Goal: Information Seeking & Learning: Learn about a topic

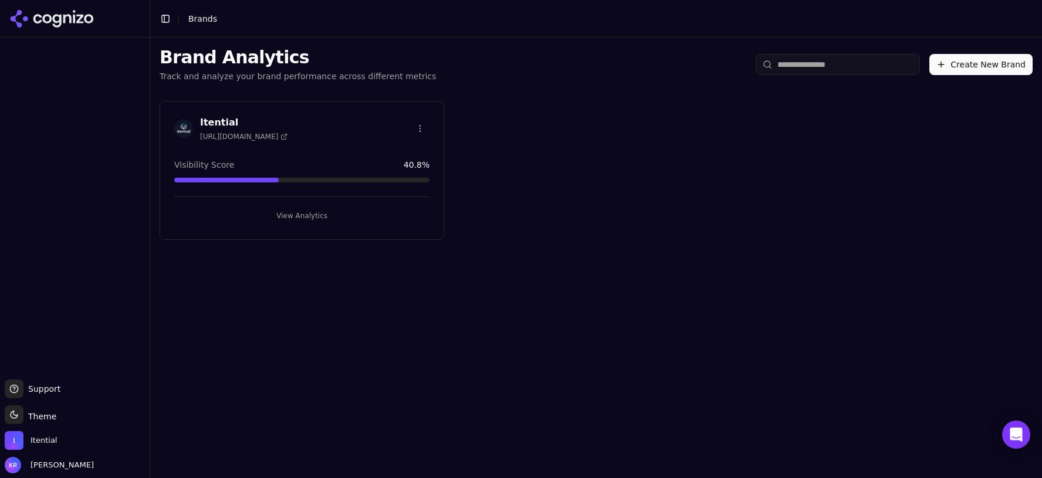
drag, startPoint x: 244, startPoint y: 118, endPoint x: 276, endPoint y: 116, distance: 32.3
click at [244, 118] on h3 "Itential" at bounding box center [243, 123] width 87 height 14
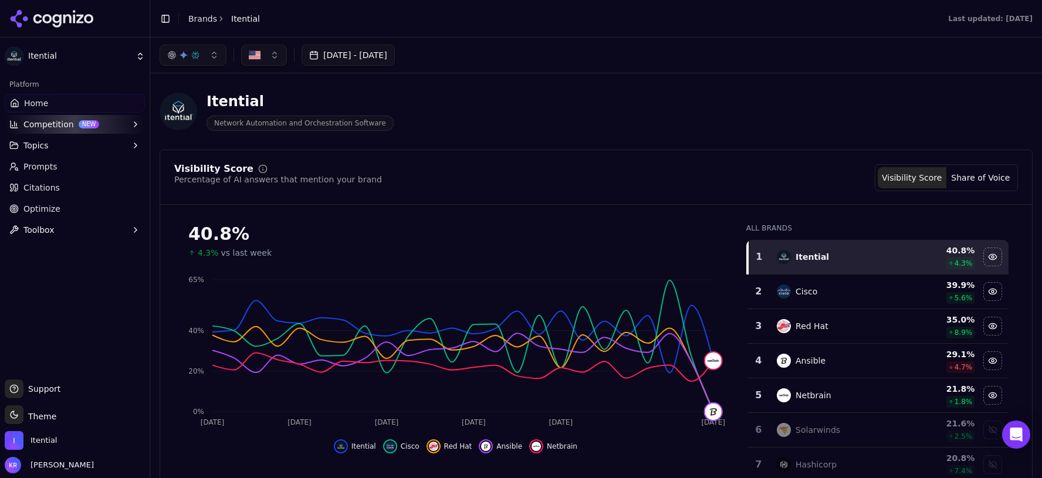
scroll to position [57, 0]
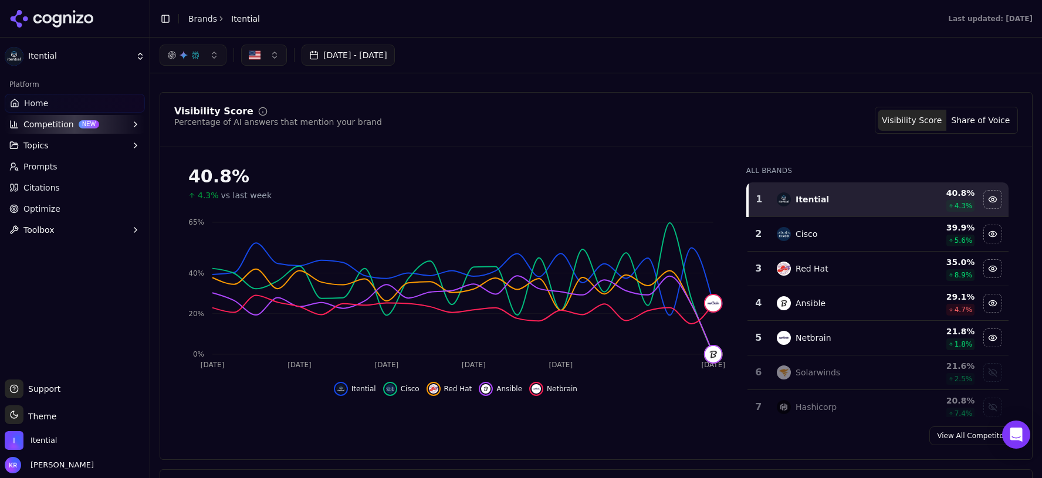
click at [69, 123] on button "Competition NEW" at bounding box center [75, 124] width 140 height 19
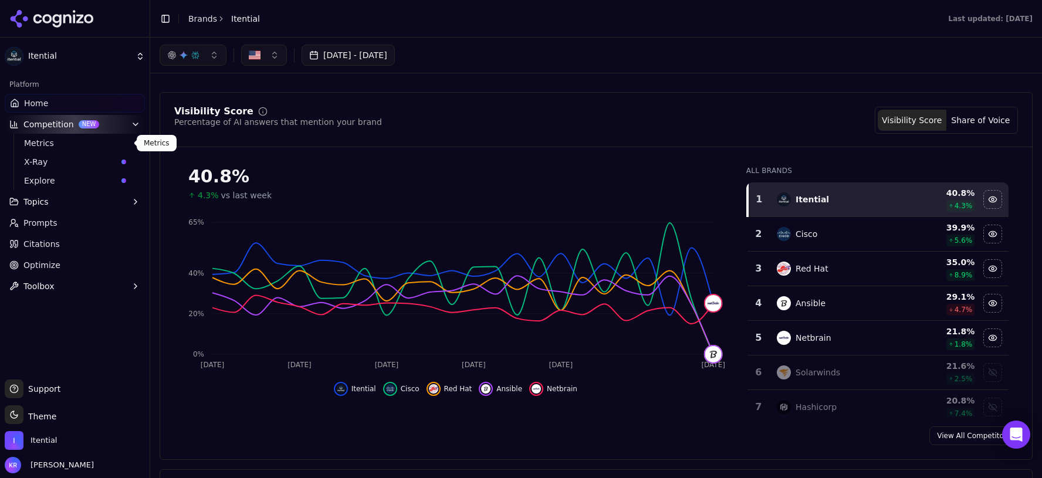
click at [46, 142] on span "Metrics" at bounding box center [75, 143] width 102 height 12
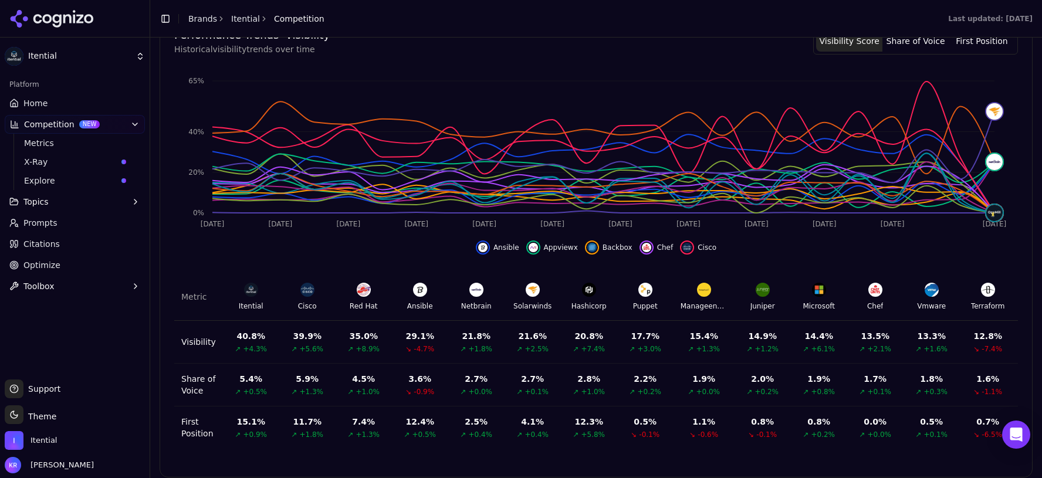
scroll to position [387, 0]
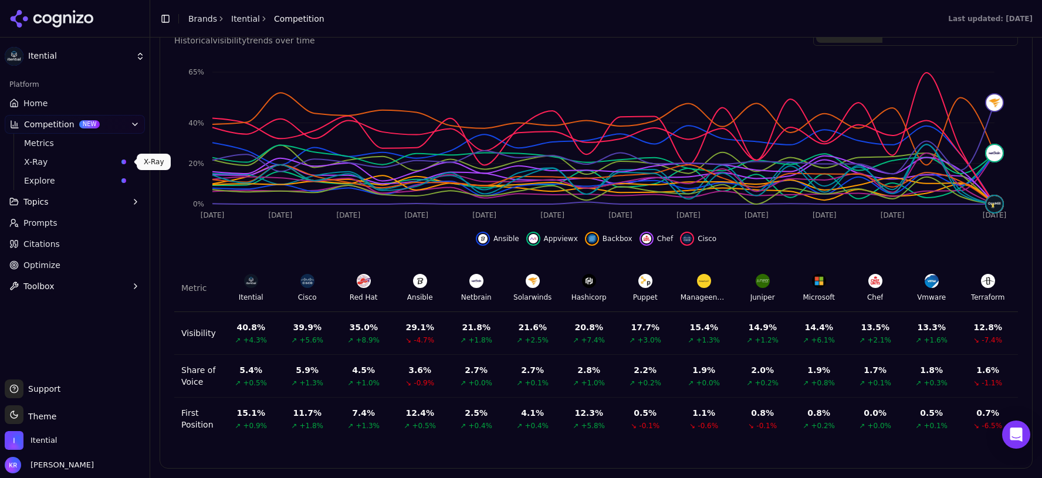
click at [63, 163] on span "X-Ray" at bounding box center [70, 162] width 93 height 12
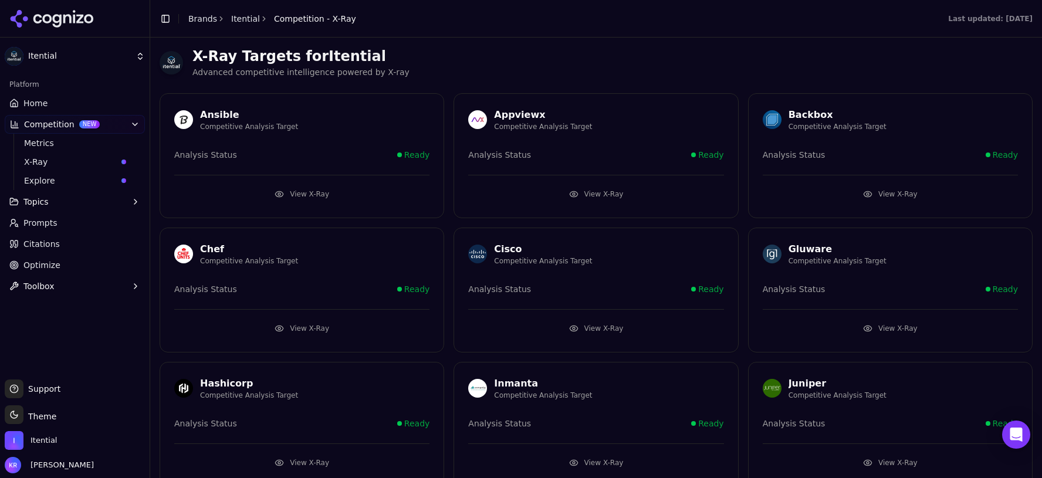
click at [45, 244] on span "Citations" at bounding box center [41, 244] width 36 height 12
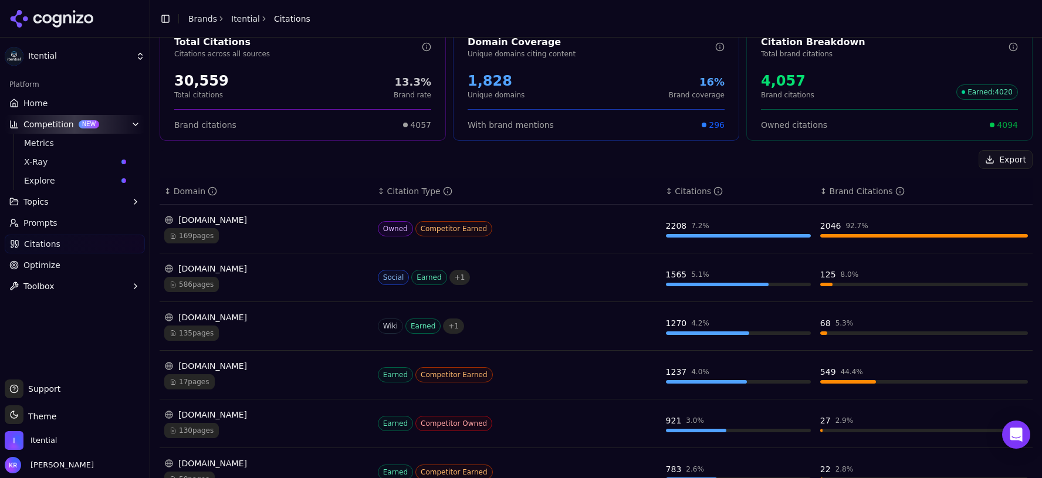
scroll to position [67, 0]
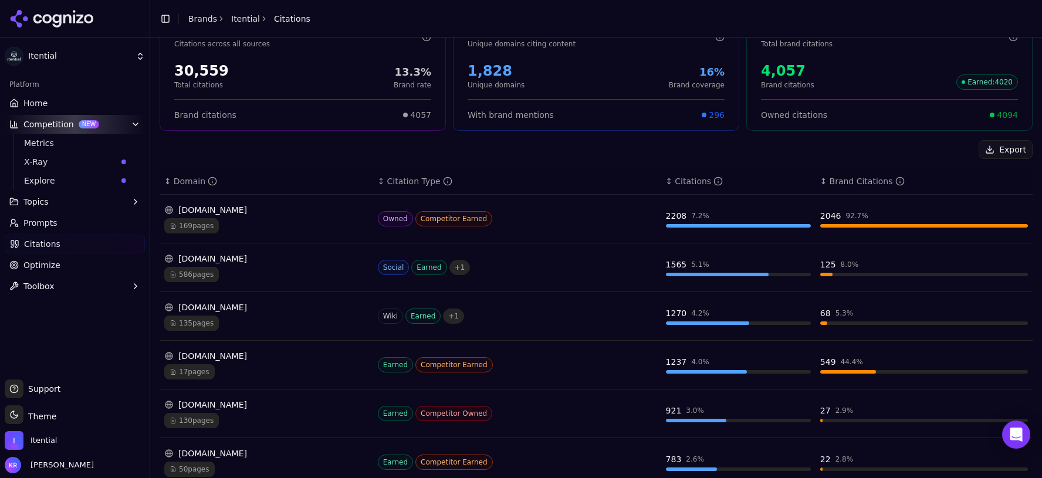
click at [54, 183] on span "Explore" at bounding box center [70, 181] width 93 height 12
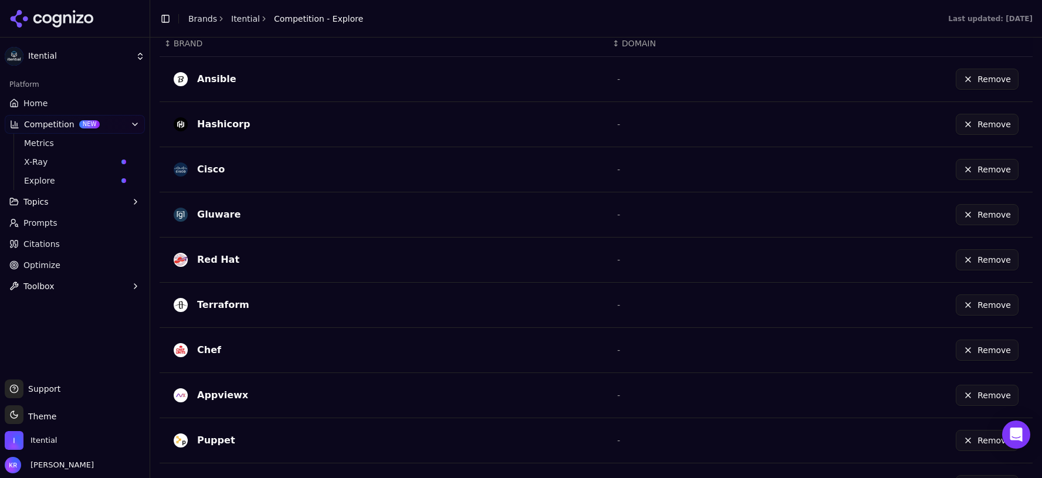
scroll to position [408, 0]
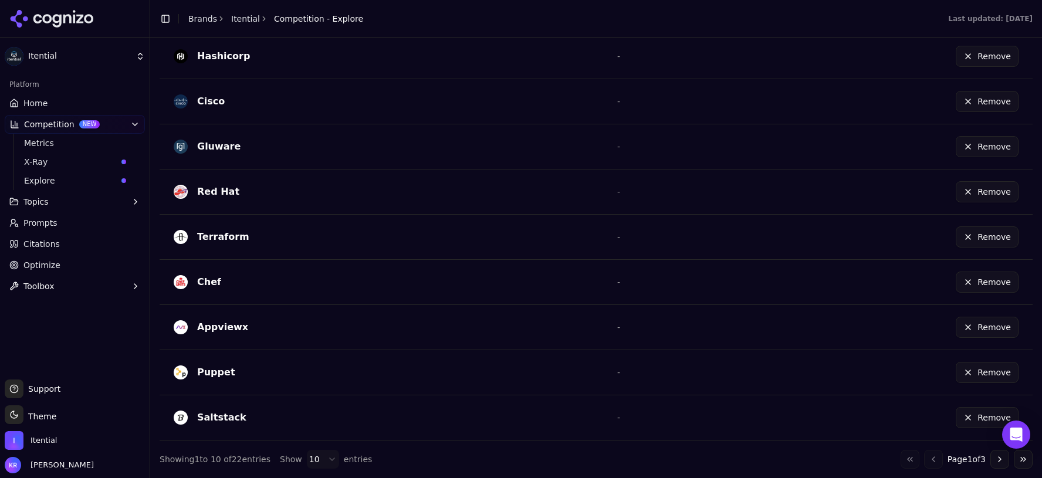
click at [999, 458] on button "Go to next page" at bounding box center [999, 459] width 19 height 19
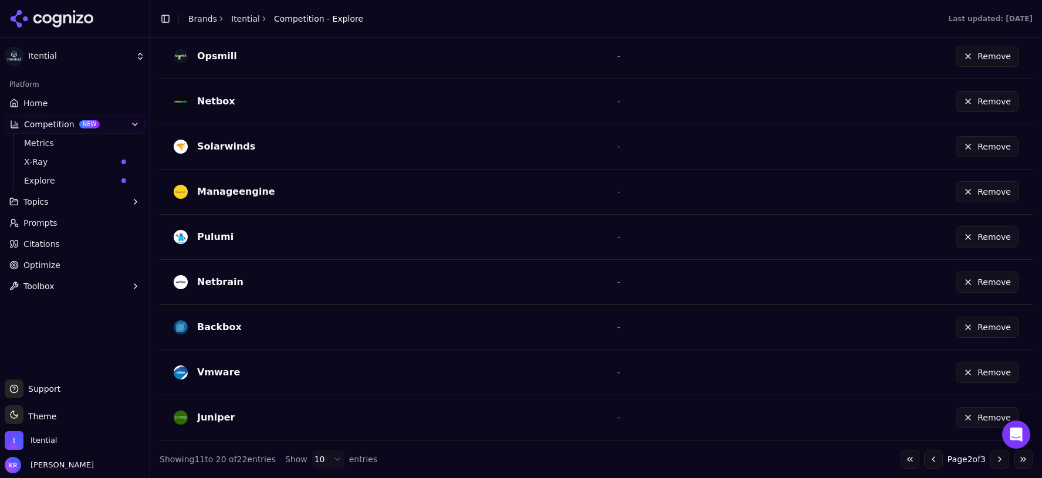
click at [999, 459] on button "Go to next page" at bounding box center [999, 459] width 19 height 19
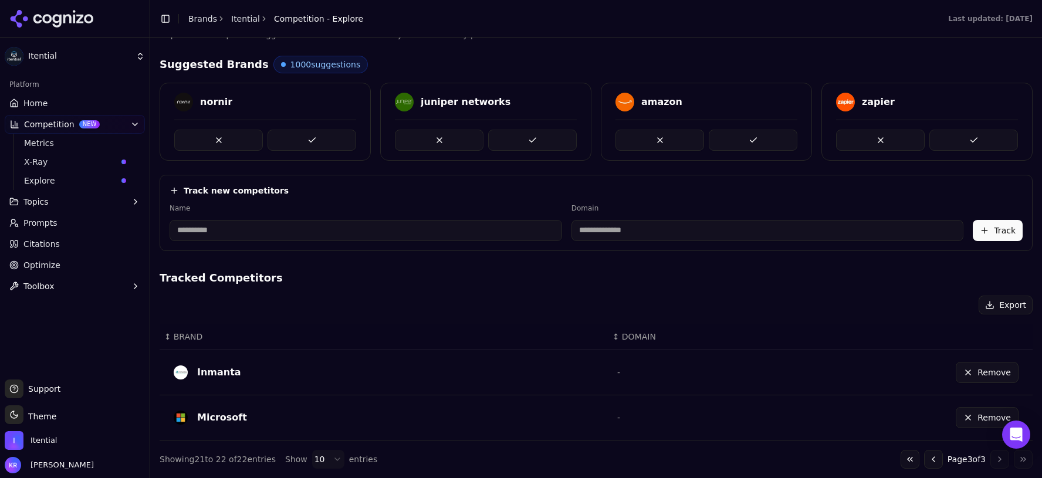
click at [216, 234] on input at bounding box center [366, 230] width 393 height 21
type input "**********"
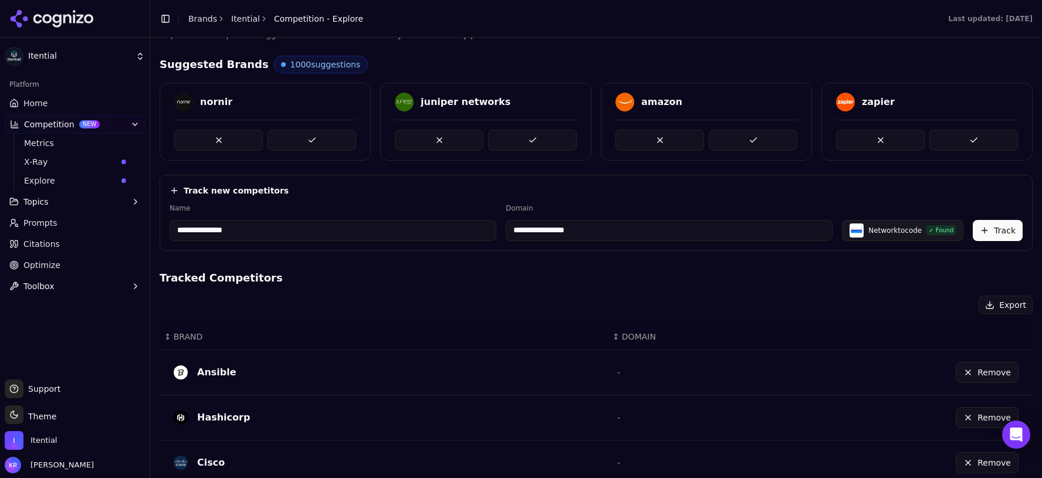
click at [557, 231] on input "**********" at bounding box center [669, 230] width 327 height 21
drag, startPoint x: 611, startPoint y: 228, endPoint x: 479, endPoint y: 226, distance: 132.6
click at [479, 226] on div "**********" at bounding box center [596, 223] width 853 height 38
paste input "*********"
click at [994, 226] on button "Track" at bounding box center [998, 230] width 50 height 21
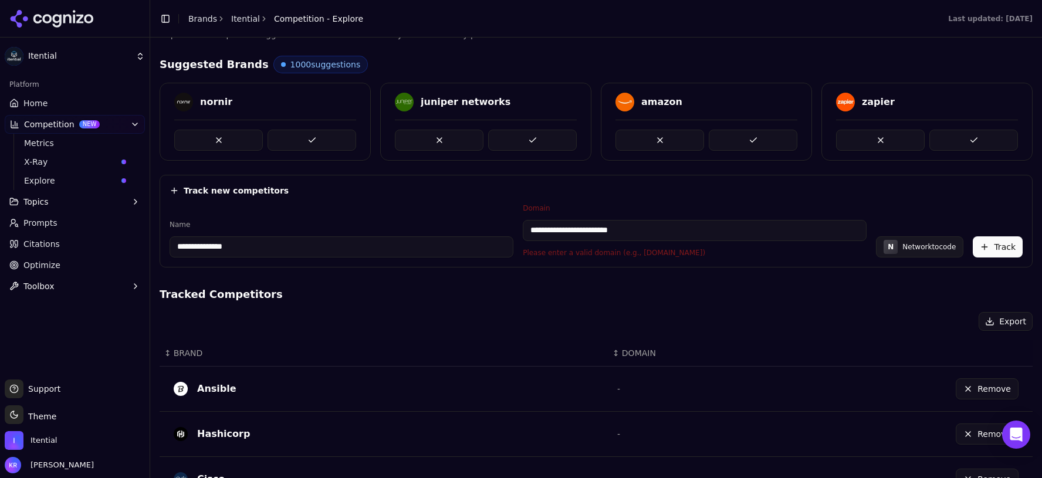
drag, startPoint x: 557, startPoint y: 229, endPoint x: 508, endPoint y: 230, distance: 49.3
click at [508, 230] on div "**********" at bounding box center [596, 231] width 853 height 54
click at [708, 236] on input "**********" at bounding box center [695, 230] width 344 height 21
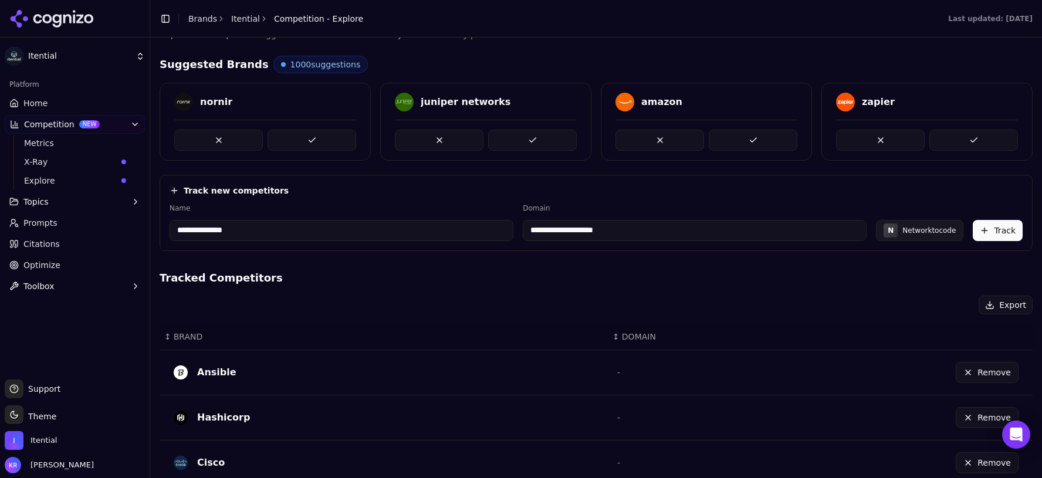
type input "**********"
click at [1002, 224] on button "Track" at bounding box center [998, 230] width 50 height 21
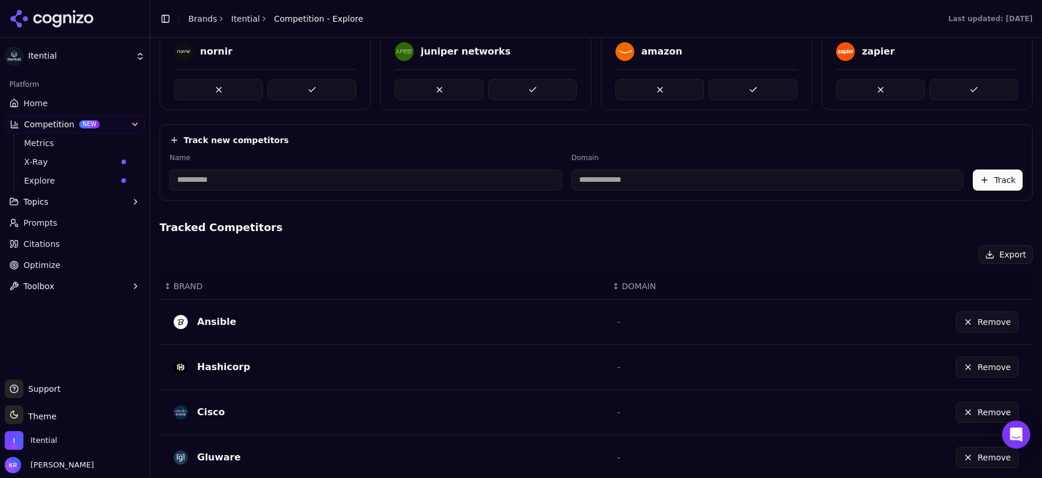
scroll to position [79, 0]
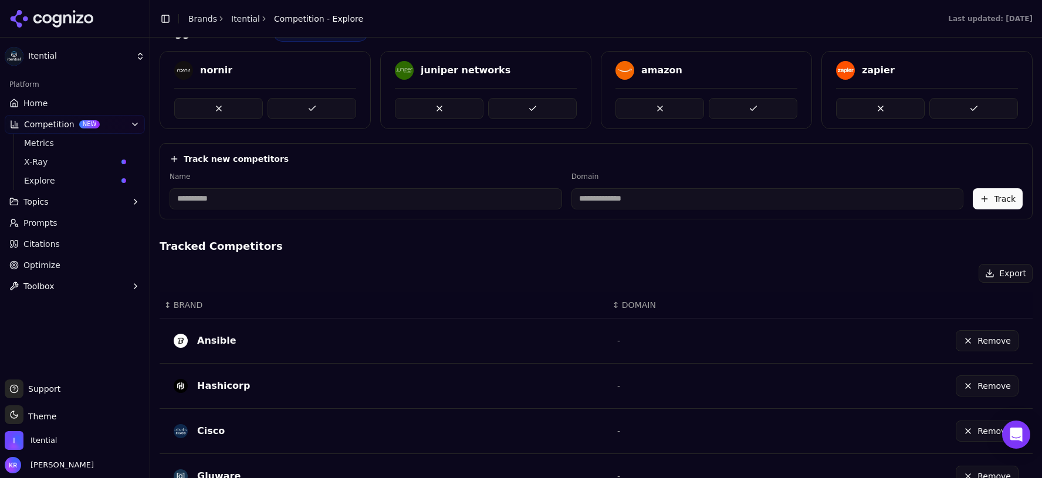
click at [50, 105] on link "Home" at bounding box center [75, 103] width 140 height 19
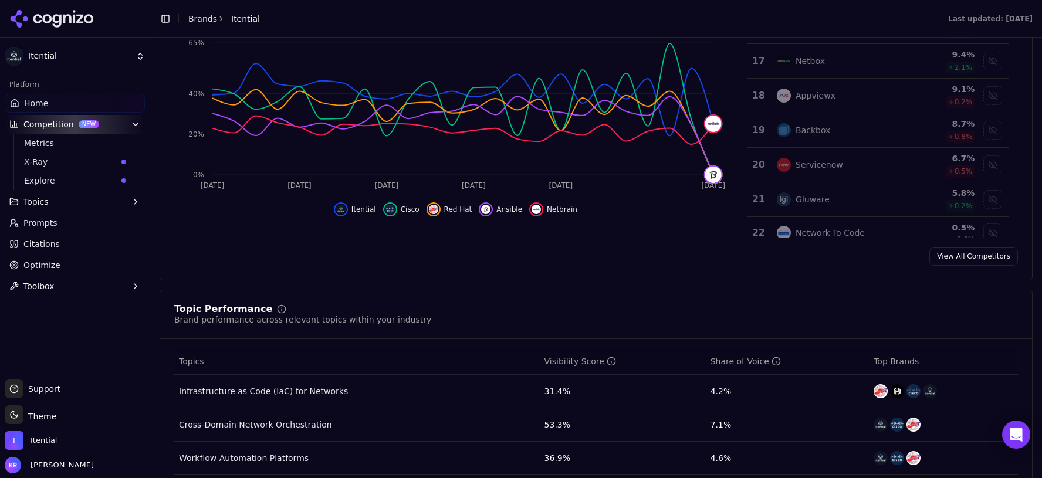
scroll to position [251, 0]
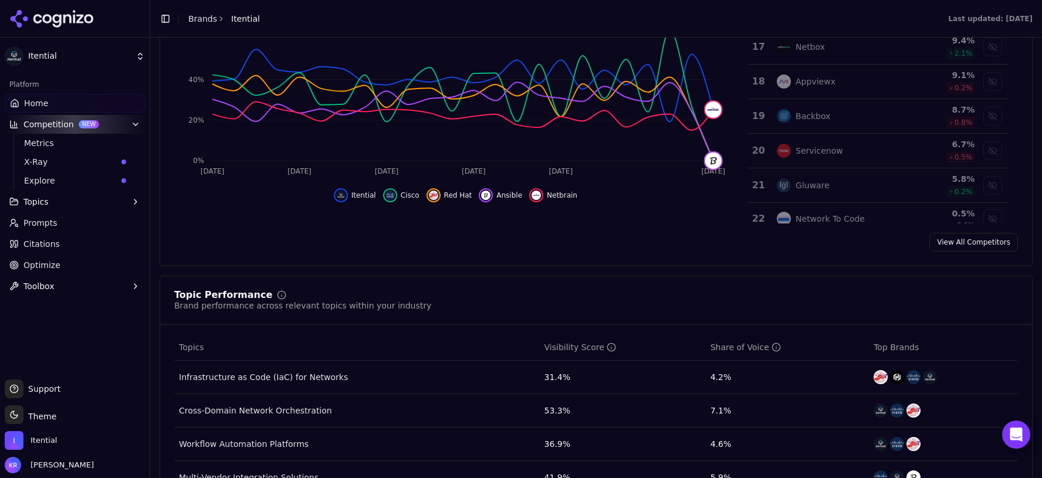
click at [45, 219] on span "Prompts" at bounding box center [40, 223] width 34 height 12
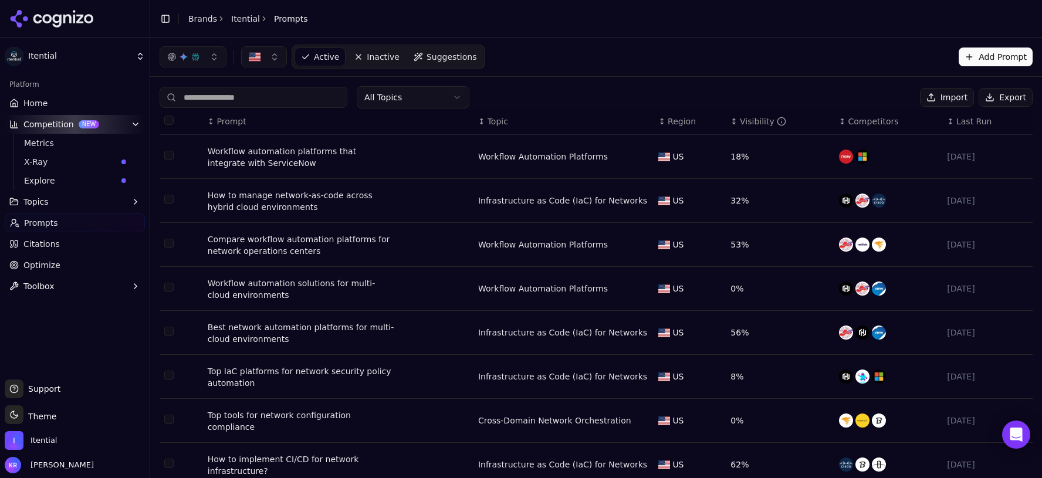
drag, startPoint x: 437, startPoint y: 58, endPoint x: 479, endPoint y: 46, distance: 44.0
click at [437, 58] on span "Suggestions" at bounding box center [452, 57] width 50 height 12
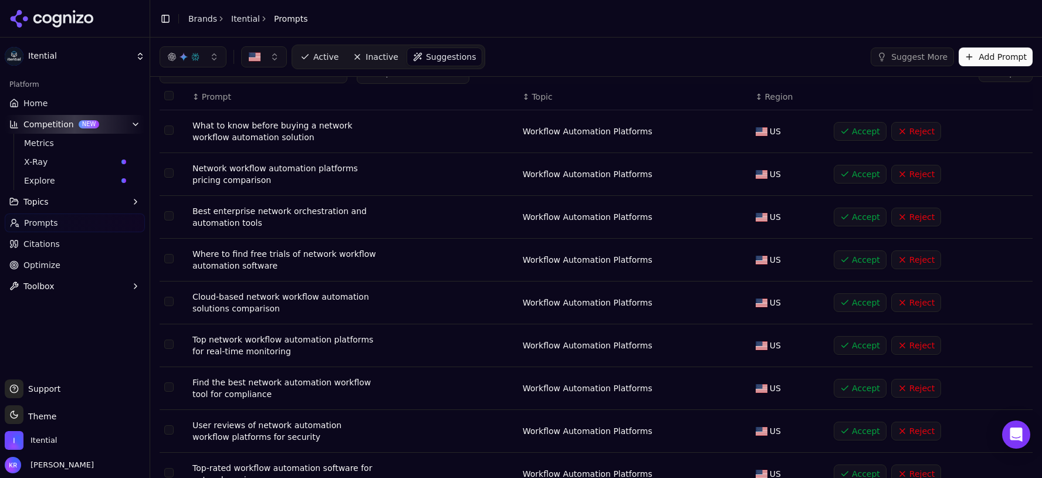
scroll to position [25, 0]
click at [852, 174] on button "Accept" at bounding box center [860, 173] width 53 height 19
click at [854, 214] on button "Accept" at bounding box center [860, 216] width 53 height 19
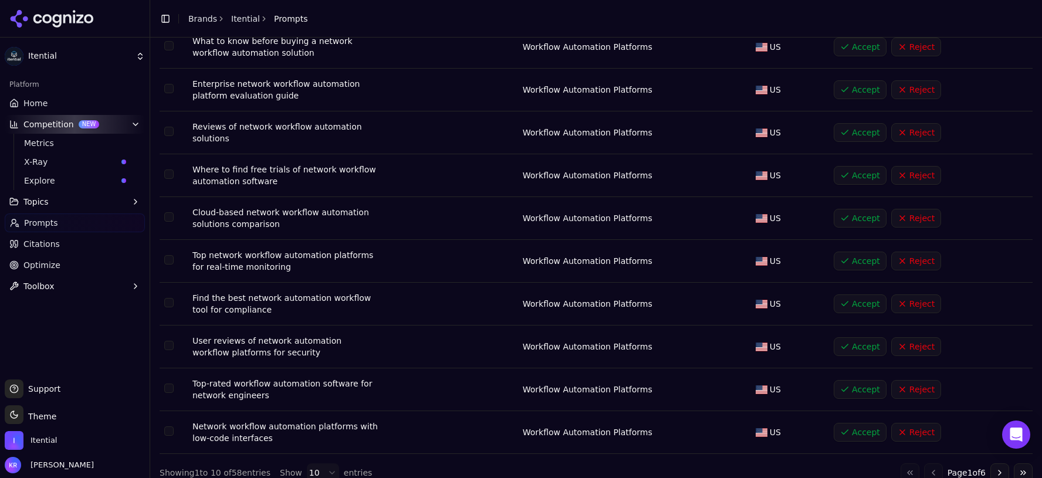
scroll to position [109, 0]
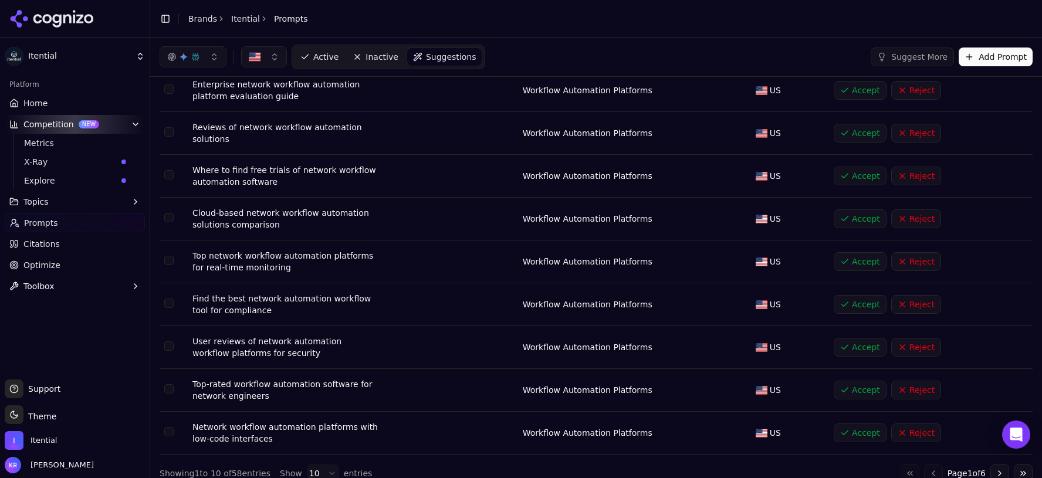
click at [847, 217] on button "Accept" at bounding box center [860, 218] width 53 height 19
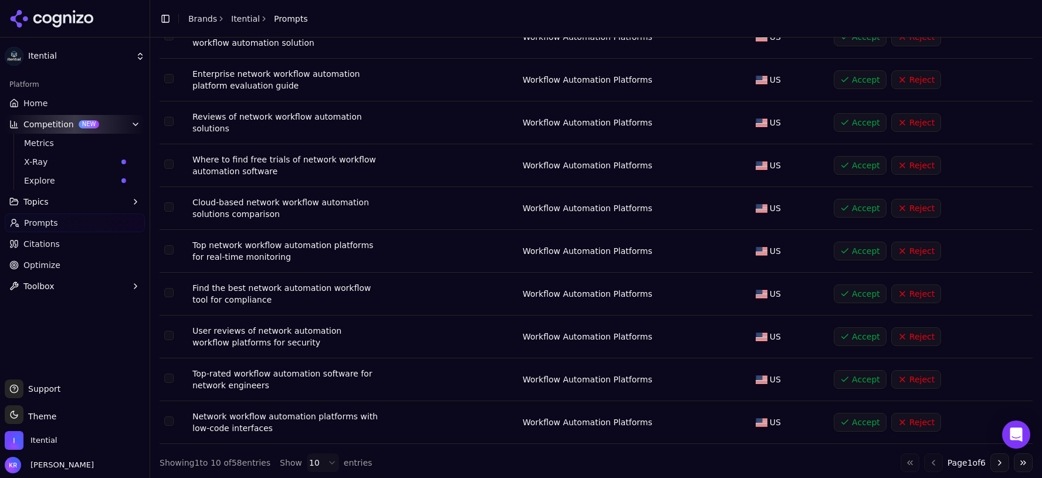
scroll to position [123, 0]
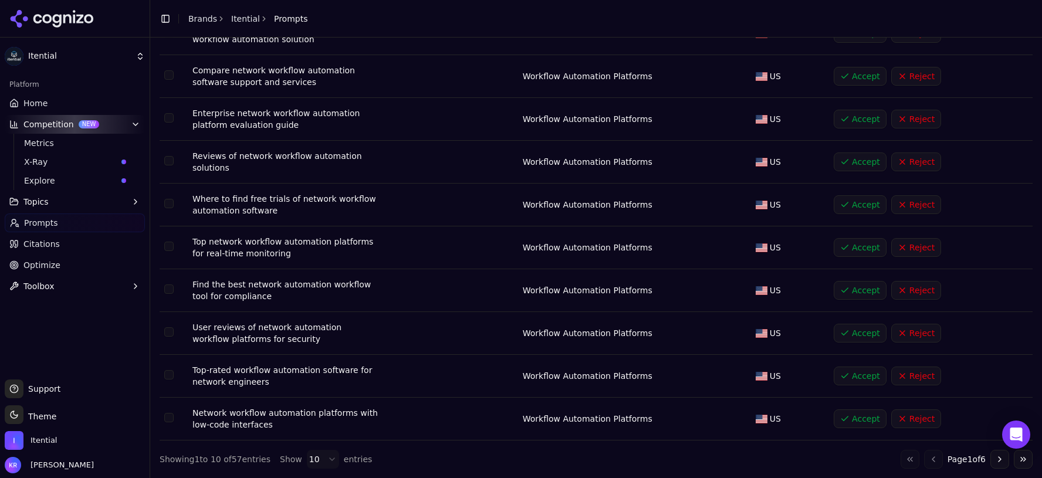
click at [858, 375] on button "Accept" at bounding box center [860, 376] width 53 height 19
click at [860, 419] on button "Accept" at bounding box center [860, 419] width 53 height 19
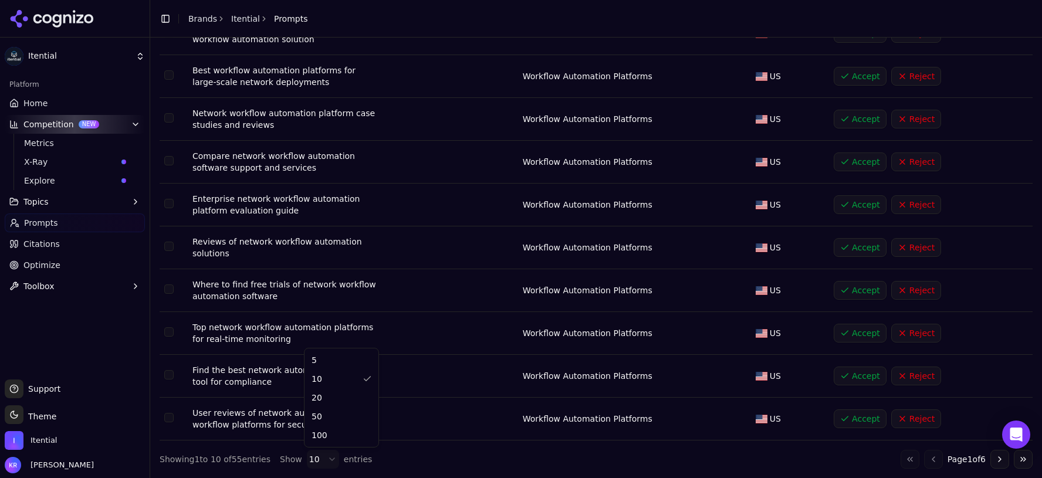
click at [327, 461] on html "Itential Platform Home Competition NEW Metrics X-Ray Explore Topics Prompts Cit…" at bounding box center [521, 239] width 1042 height 478
drag, startPoint x: 319, startPoint y: 432, endPoint x: 327, endPoint y: 405, distance: 28.0
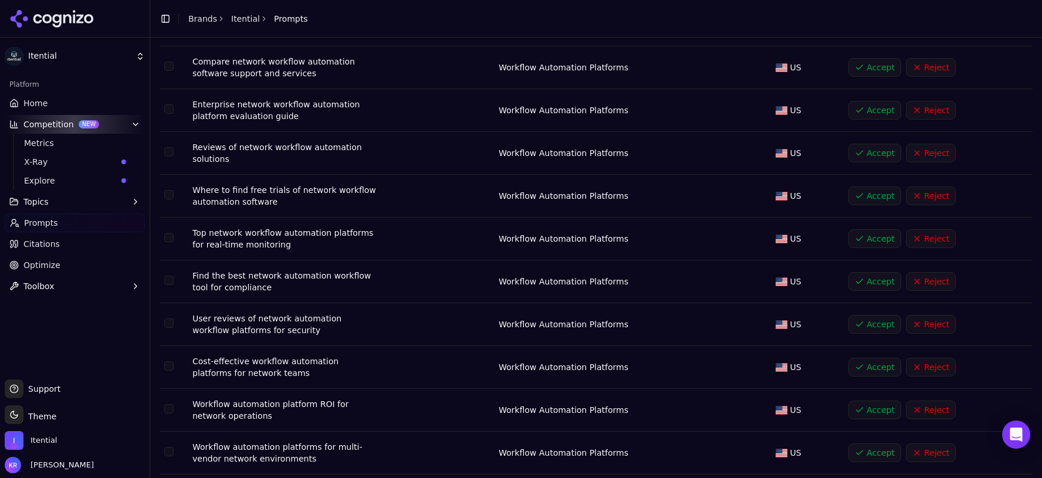
scroll to position [218, 0]
click at [876, 281] on button "Accept" at bounding box center [874, 281] width 53 height 19
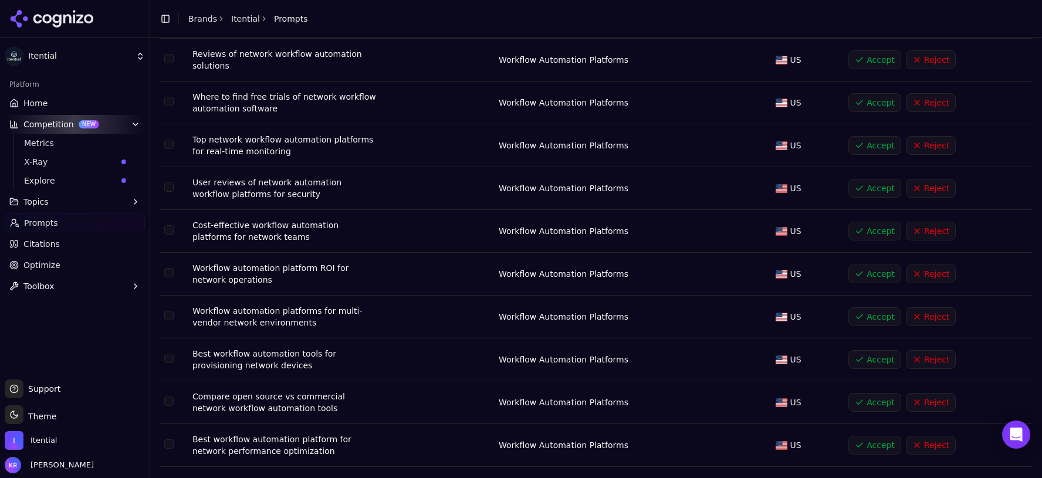
scroll to position [357, 0]
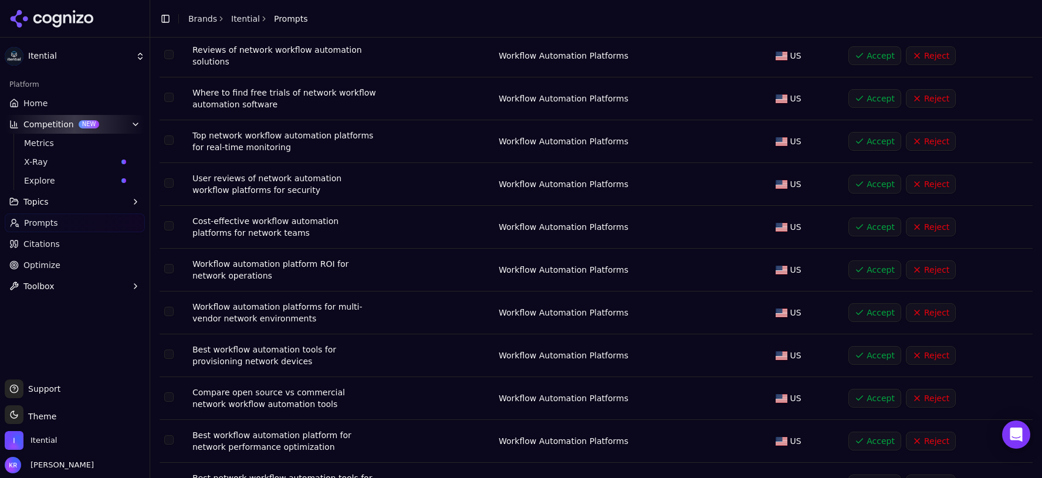
click at [871, 270] on button "Accept" at bounding box center [874, 269] width 53 height 19
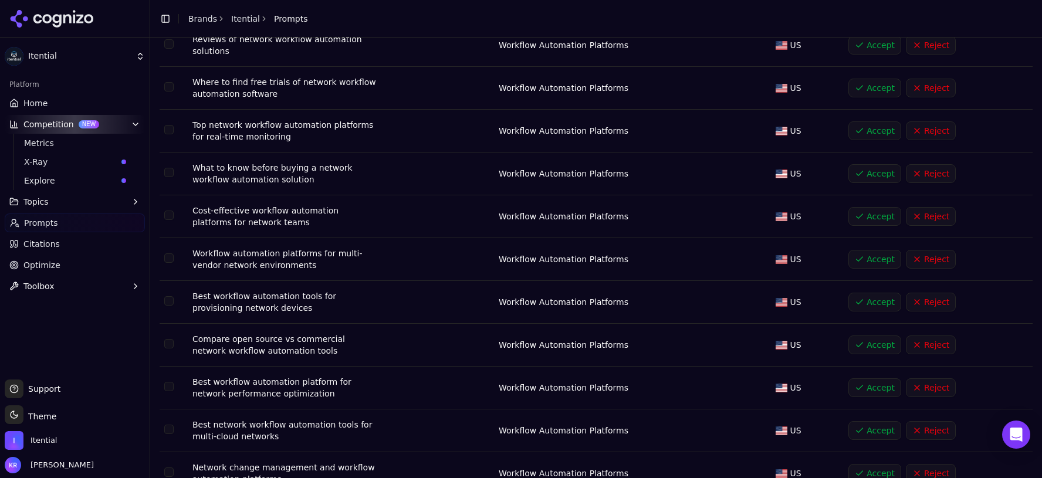
scroll to position [410, 0]
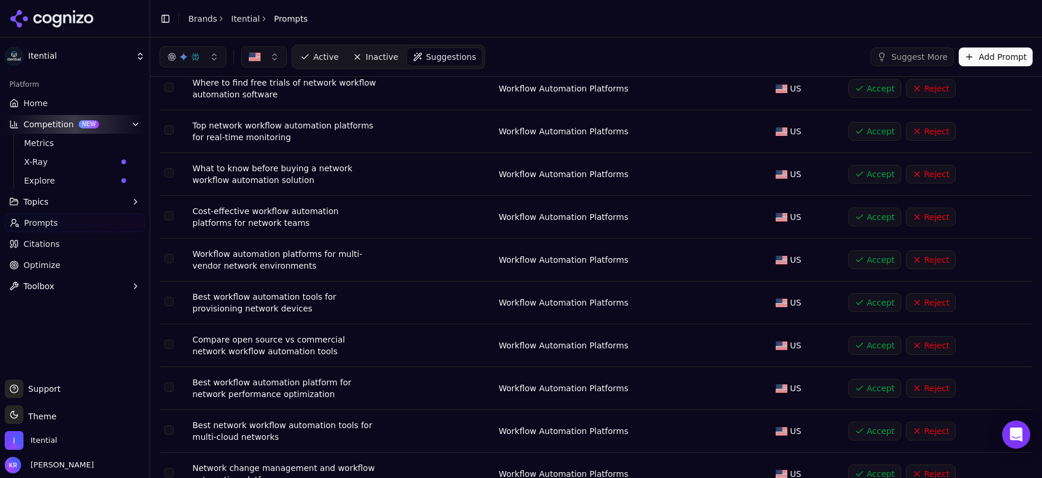
click at [867, 260] on button "Accept" at bounding box center [874, 260] width 53 height 19
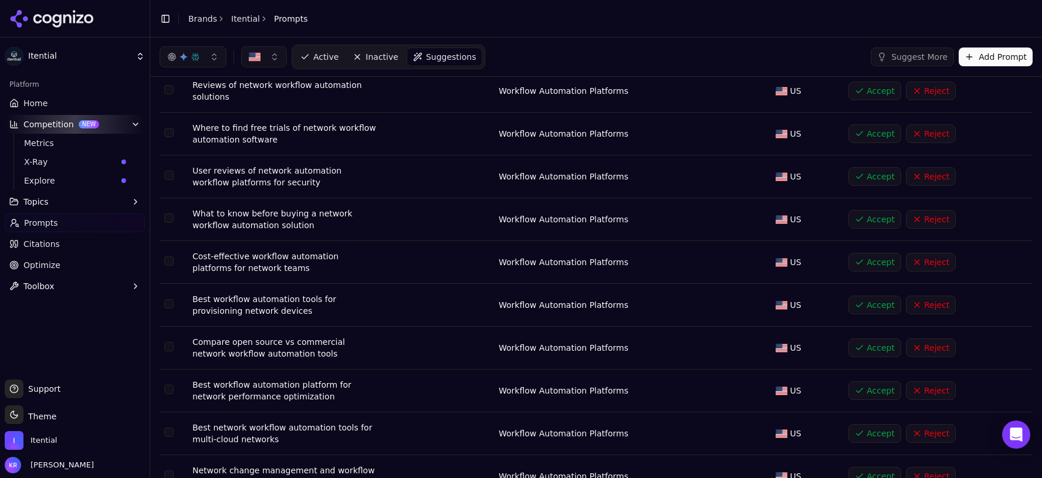
click at [868, 304] on button "Accept" at bounding box center [874, 305] width 53 height 19
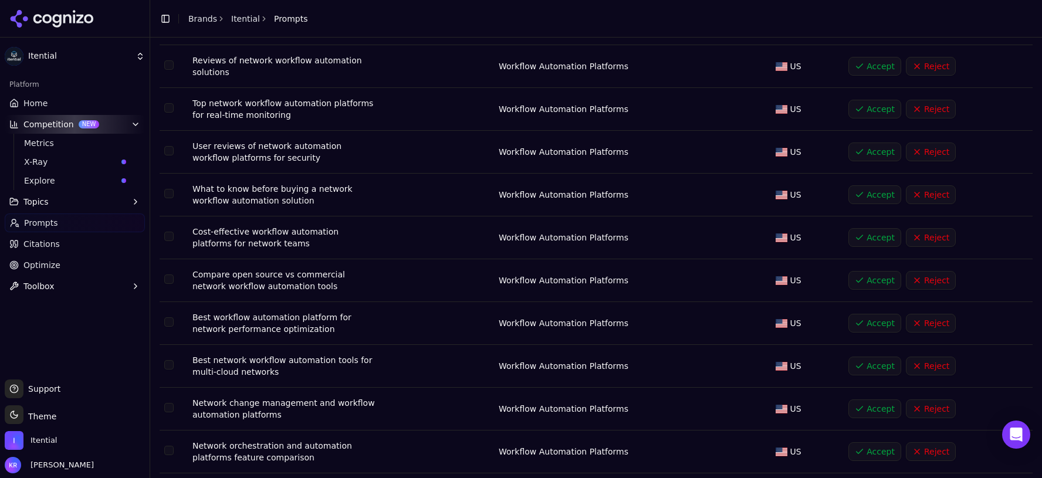
scroll to position [480, 0]
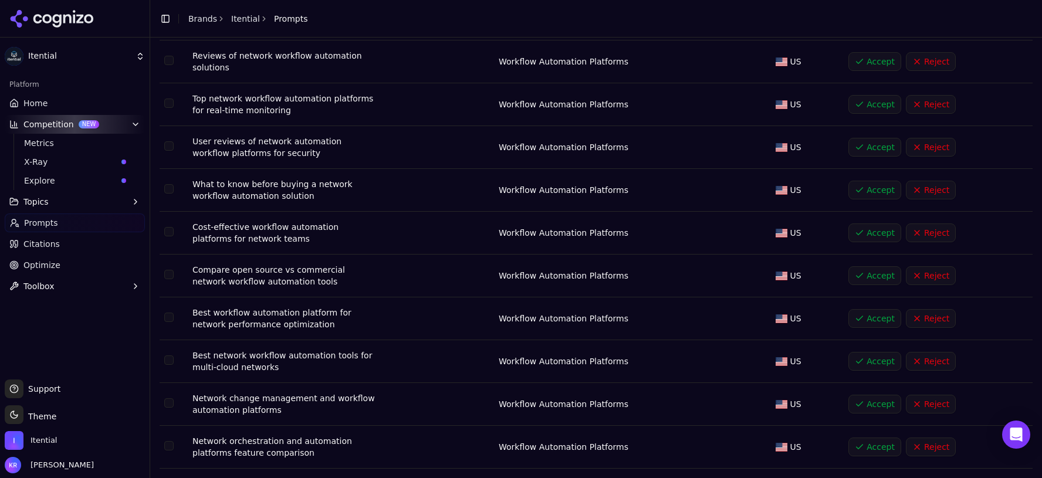
click at [879, 273] on button "Accept" at bounding box center [874, 275] width 53 height 19
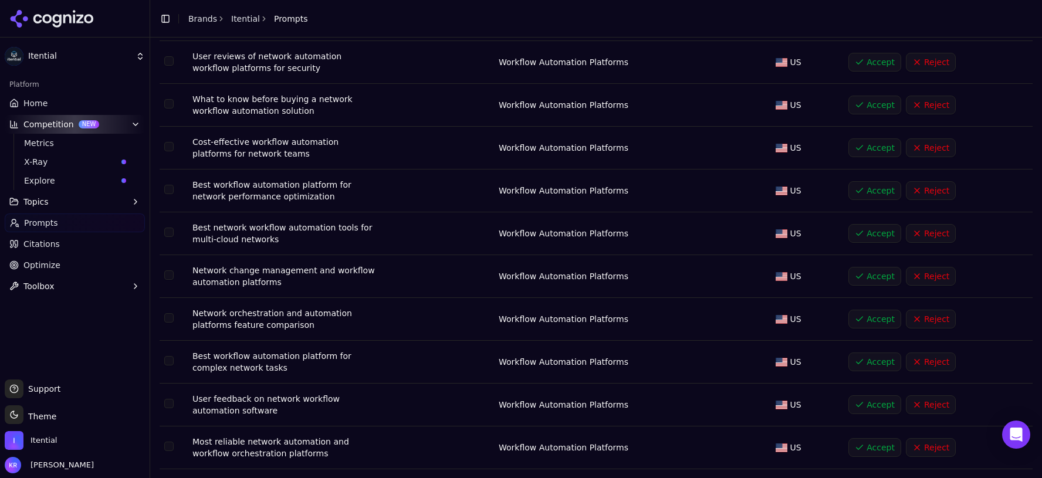
scroll to position [610, 0]
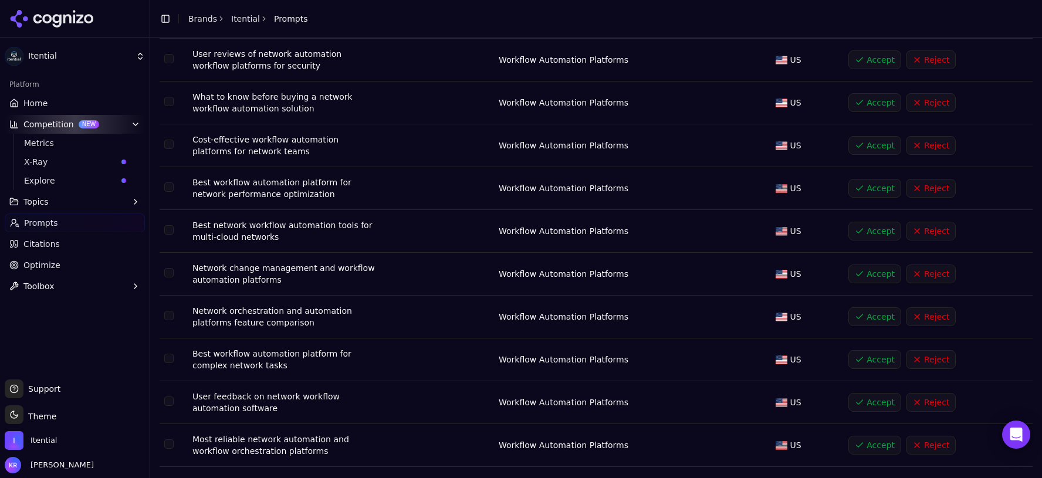
click at [867, 270] on button "Accept" at bounding box center [874, 274] width 53 height 19
click at [865, 316] on button "Accept" at bounding box center [874, 316] width 53 height 19
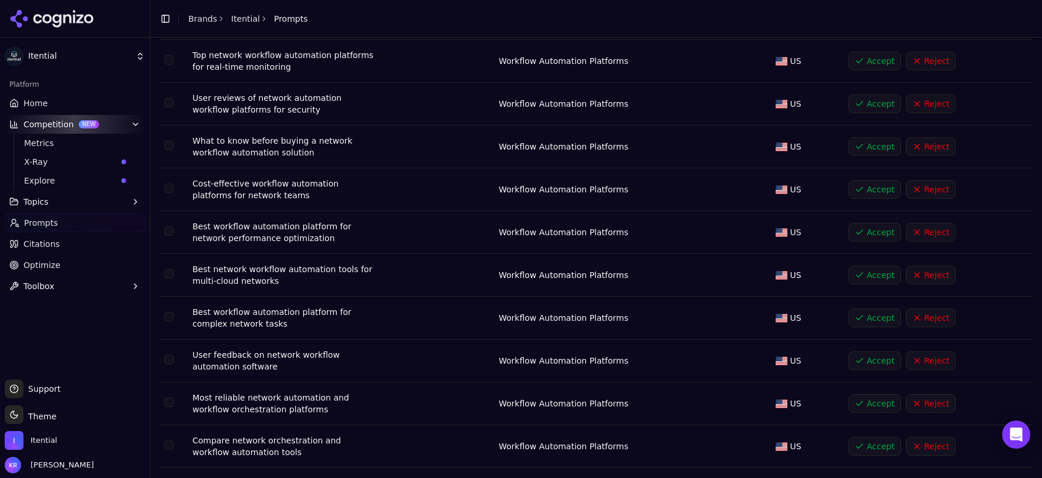
scroll to position [656, 0]
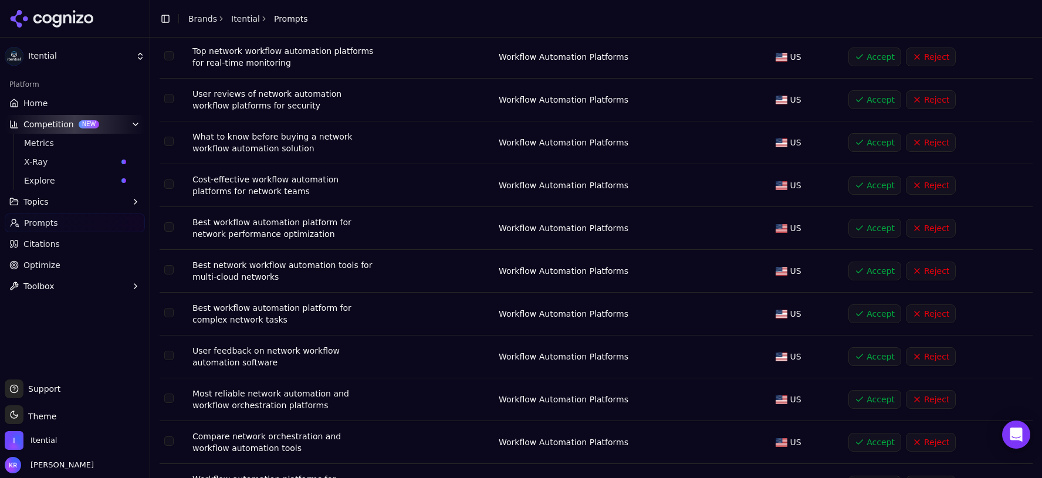
click at [865, 317] on button "Accept" at bounding box center [874, 314] width 53 height 19
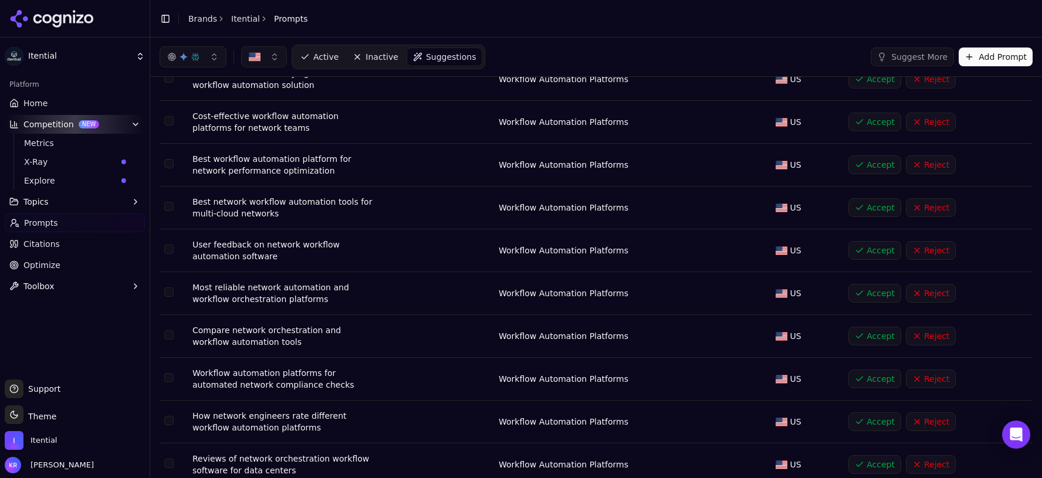
click at [864, 292] on button "Accept" at bounding box center [874, 293] width 53 height 19
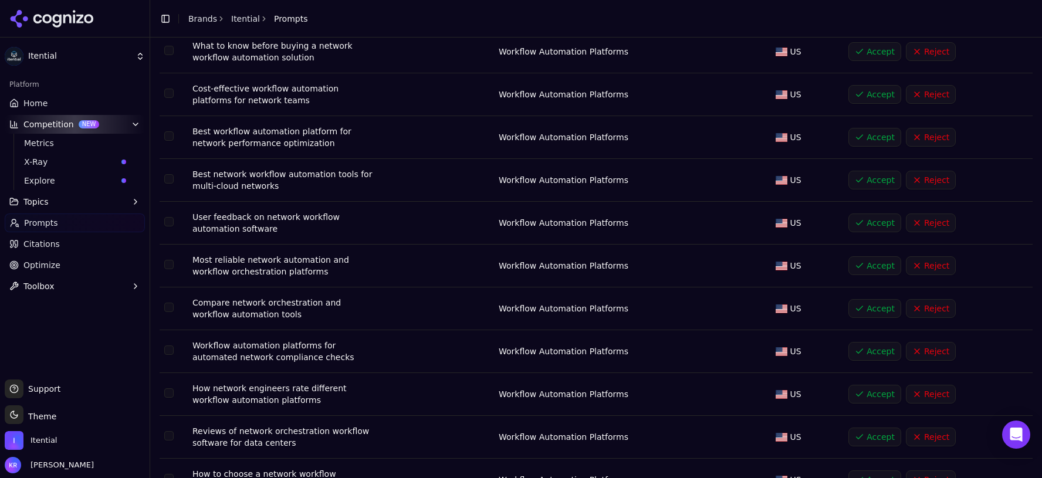
scroll to position [793, 0]
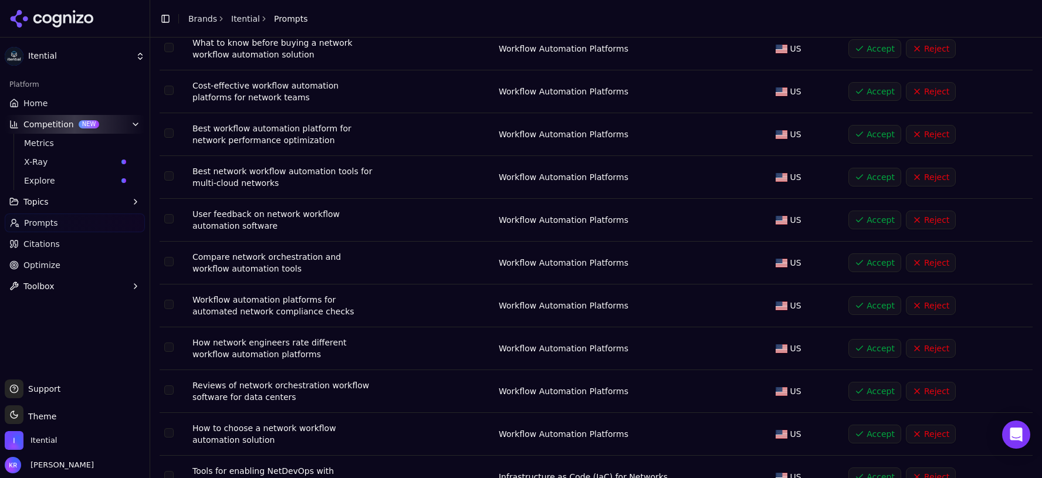
click at [869, 264] on button "Accept" at bounding box center [874, 262] width 53 height 19
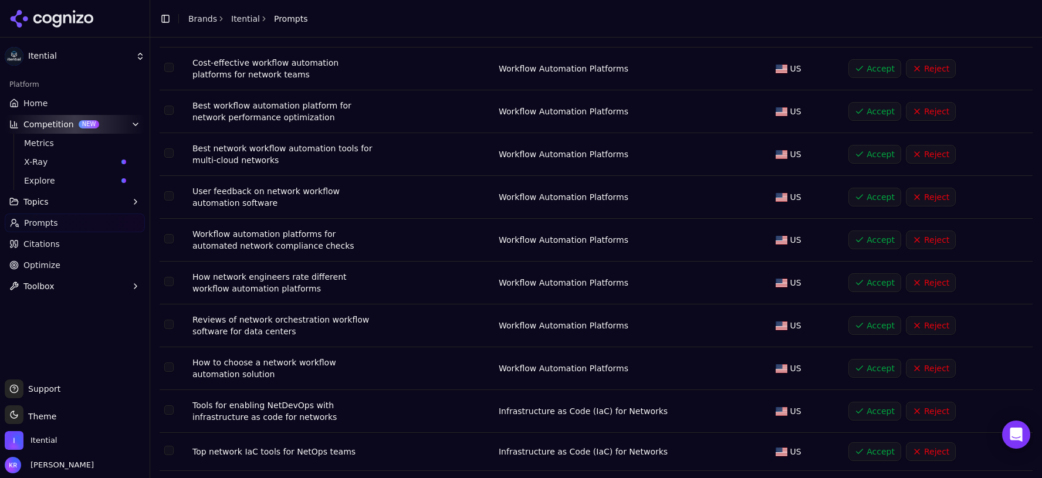
scroll to position [830, 0]
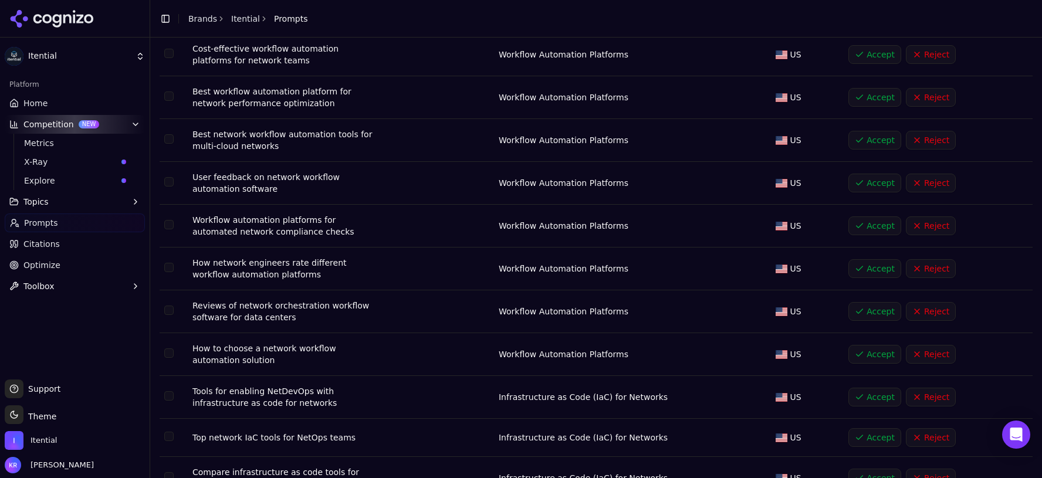
click at [872, 224] on button "Accept" at bounding box center [874, 225] width 53 height 19
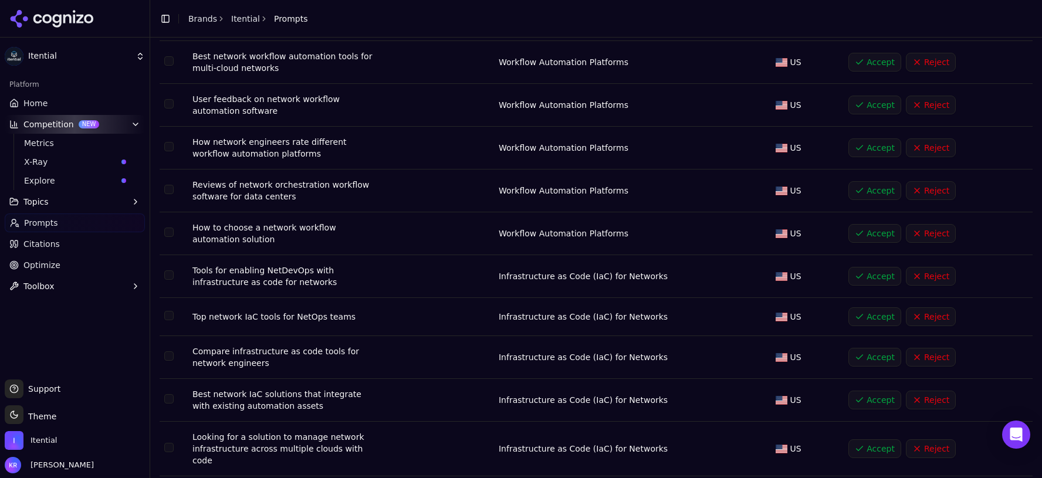
scroll to position [908, 0]
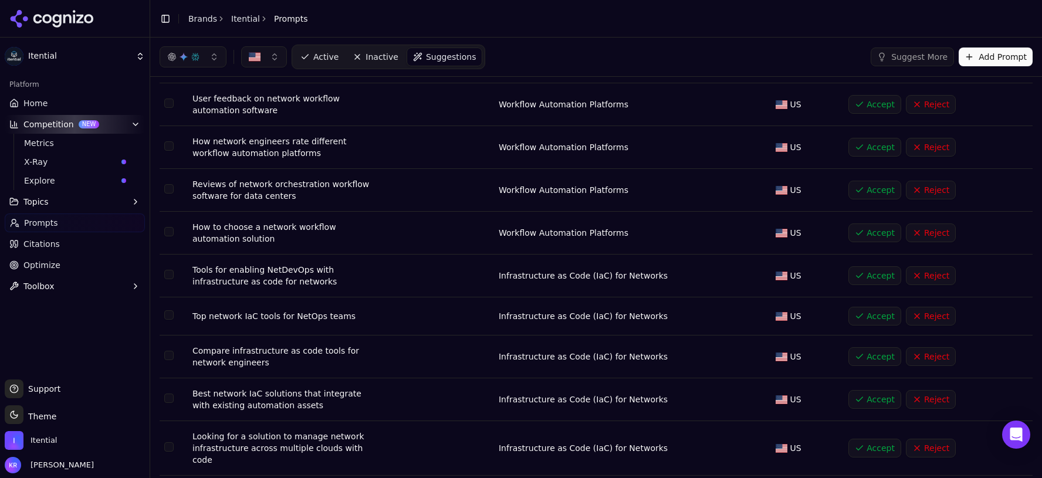
click at [867, 227] on button "Accept" at bounding box center [874, 233] width 53 height 19
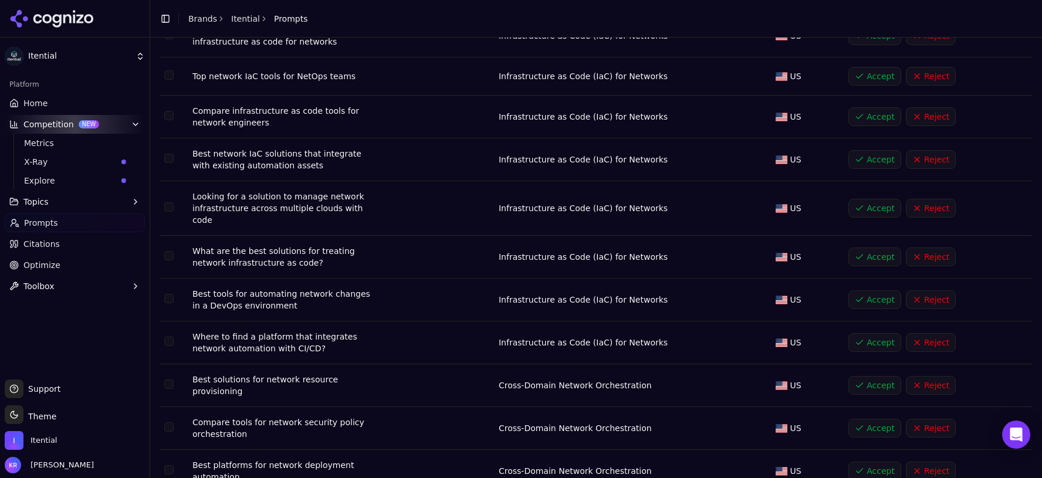
scroll to position [1102, 0]
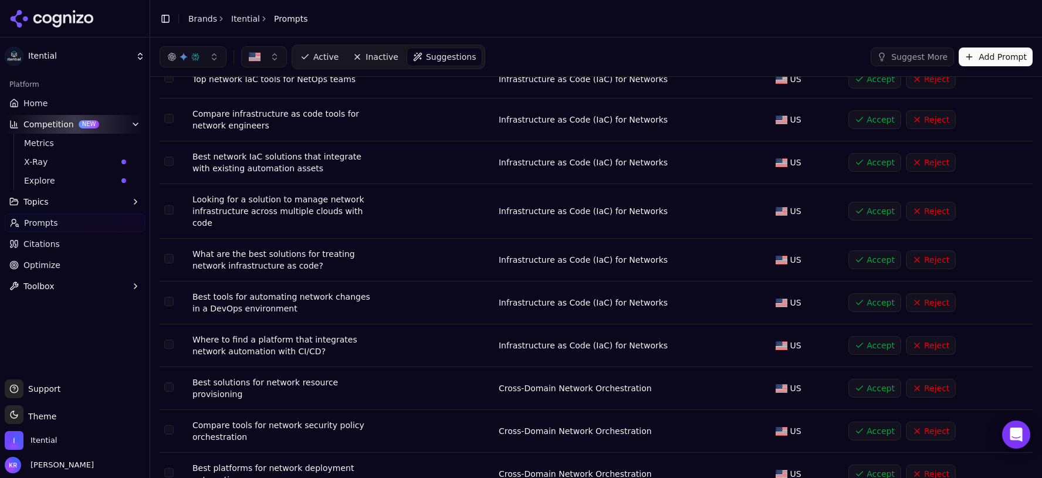
click at [874, 208] on button "Accept" at bounding box center [874, 211] width 53 height 19
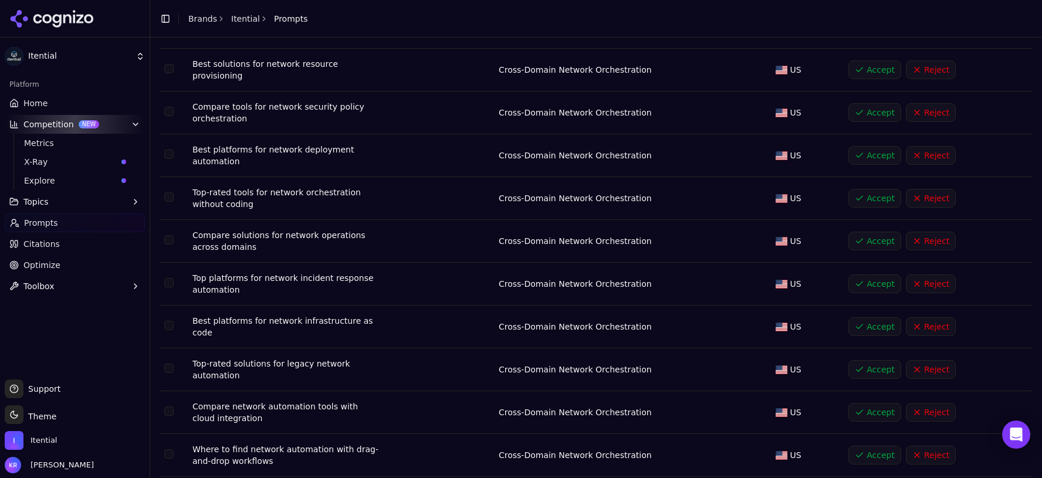
scroll to position [1368, 0]
click at [873, 195] on button "Accept" at bounding box center [874, 196] width 53 height 19
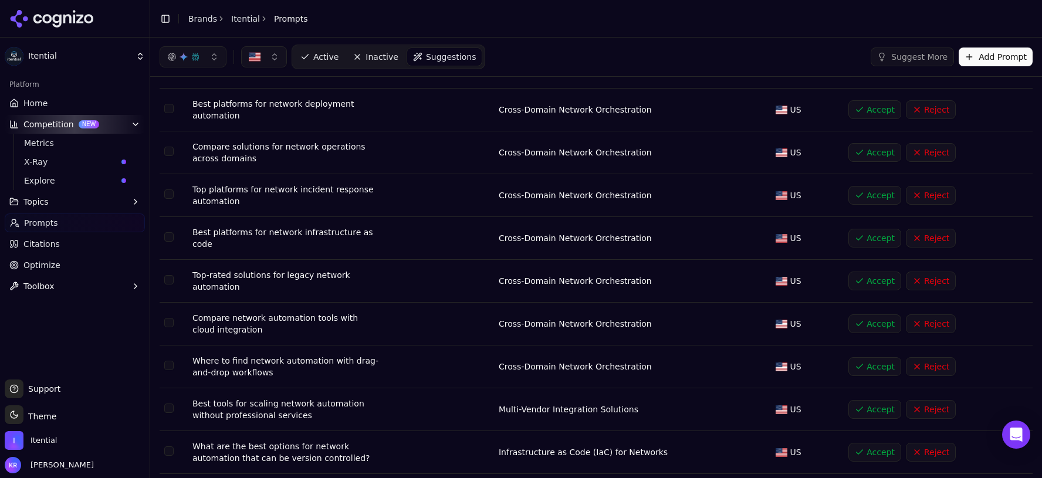
scroll to position [1422, 0]
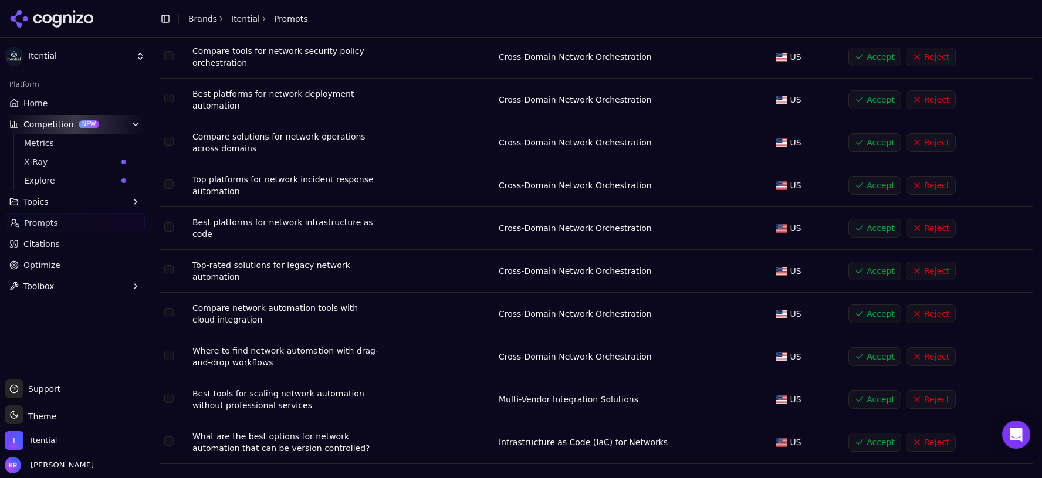
click at [867, 306] on button "Accept" at bounding box center [874, 314] width 53 height 19
click at [868, 352] on button "Accept" at bounding box center [874, 356] width 53 height 19
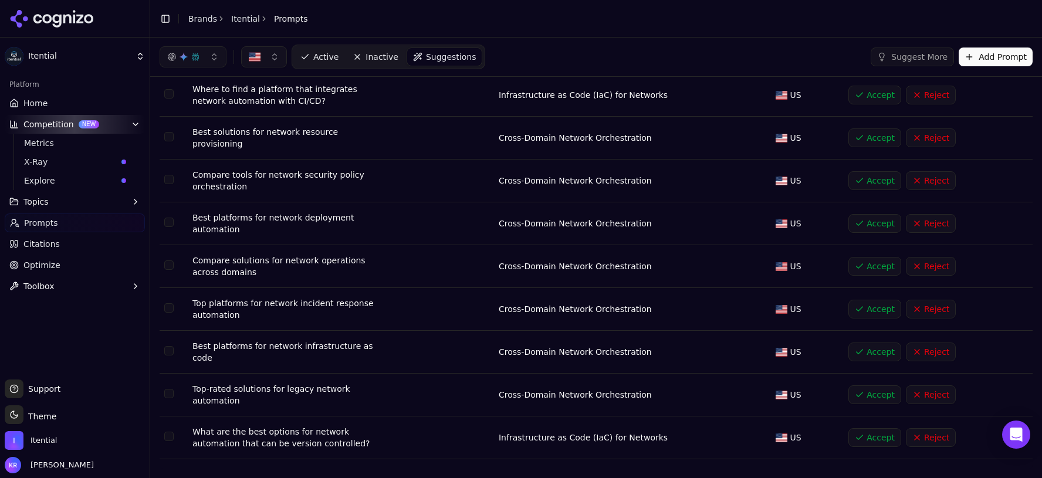
scroll to position [1337, 0]
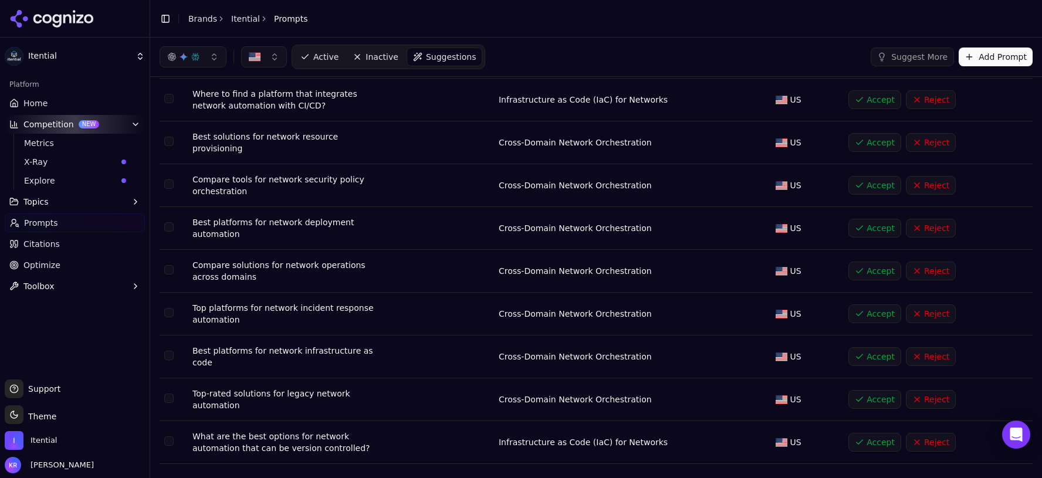
click at [871, 352] on button "Accept" at bounding box center [874, 356] width 53 height 19
click at [865, 436] on button "Accept" at bounding box center [874, 442] width 53 height 19
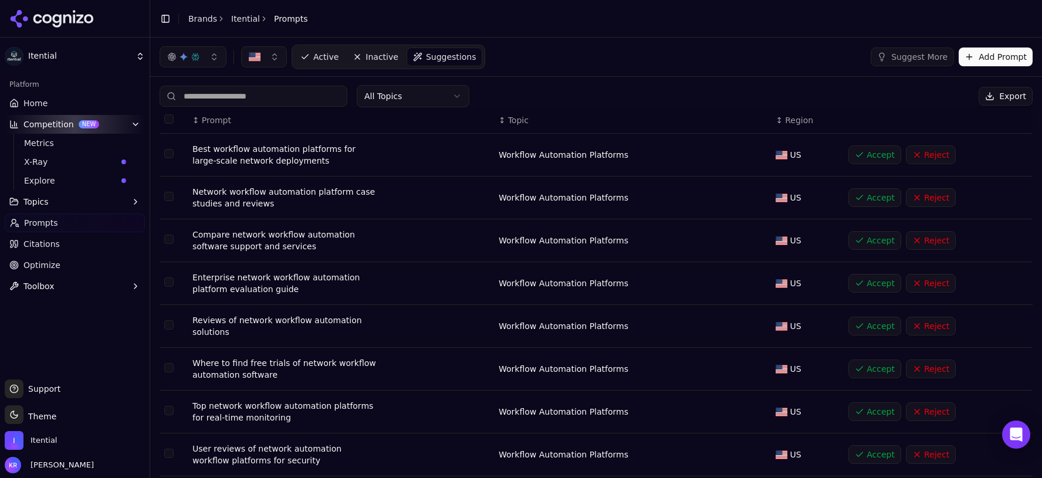
scroll to position [0, 0]
click at [869, 153] on button "Accept" at bounding box center [874, 156] width 53 height 19
click at [871, 155] on button "Accept" at bounding box center [874, 153] width 53 height 19
click at [871, 153] on button "Accept" at bounding box center [874, 153] width 53 height 19
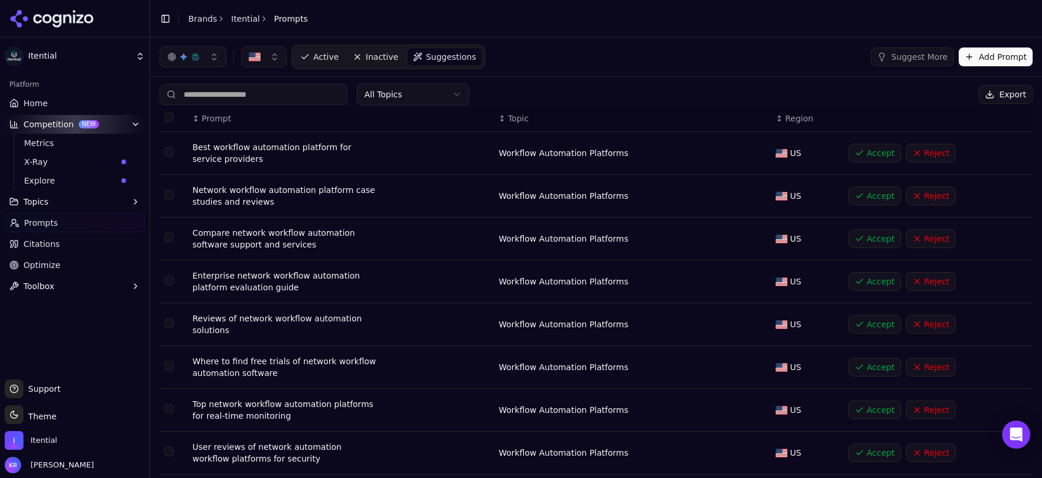
click at [871, 281] on button "Accept" at bounding box center [874, 281] width 53 height 19
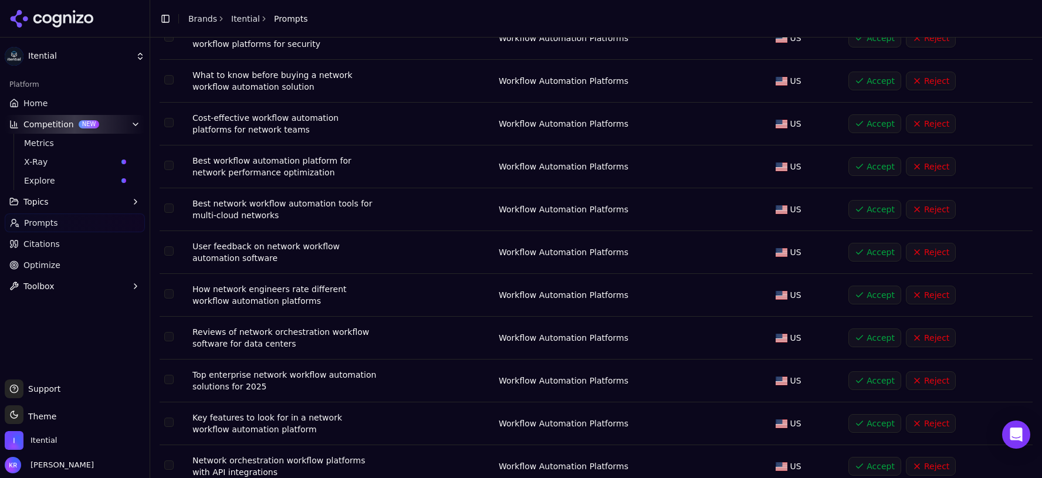
scroll to position [419, 0]
click at [865, 201] on button "Accept" at bounding box center [874, 207] width 53 height 19
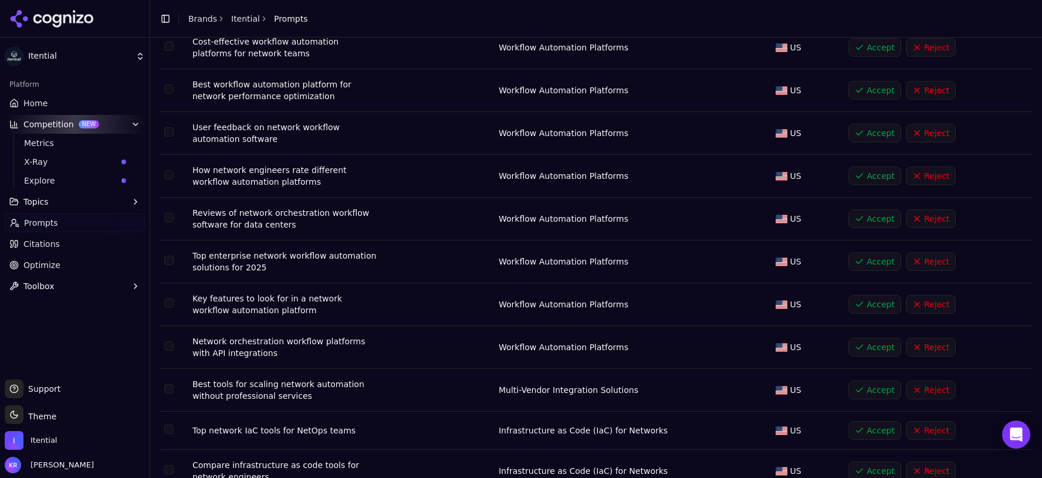
scroll to position [545, 0]
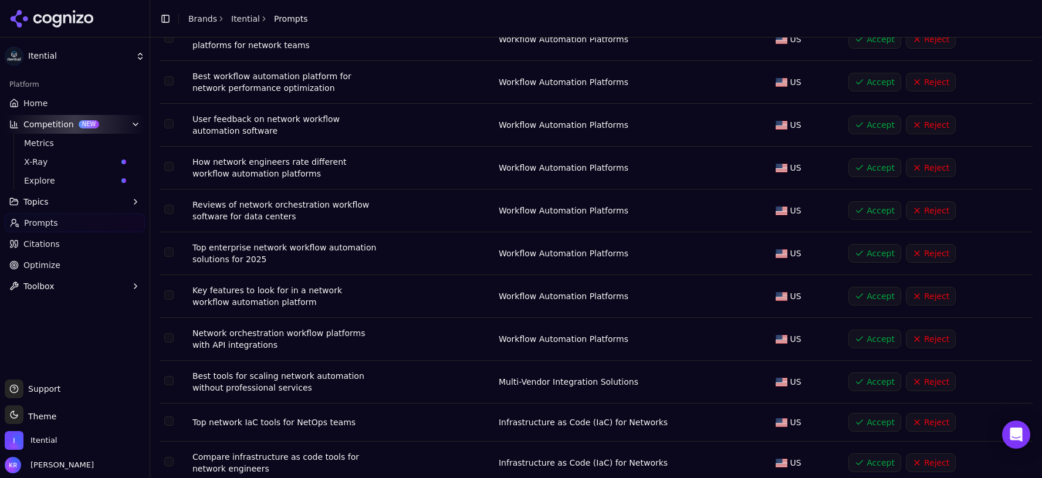
click at [878, 210] on button "Accept" at bounding box center [874, 210] width 53 height 19
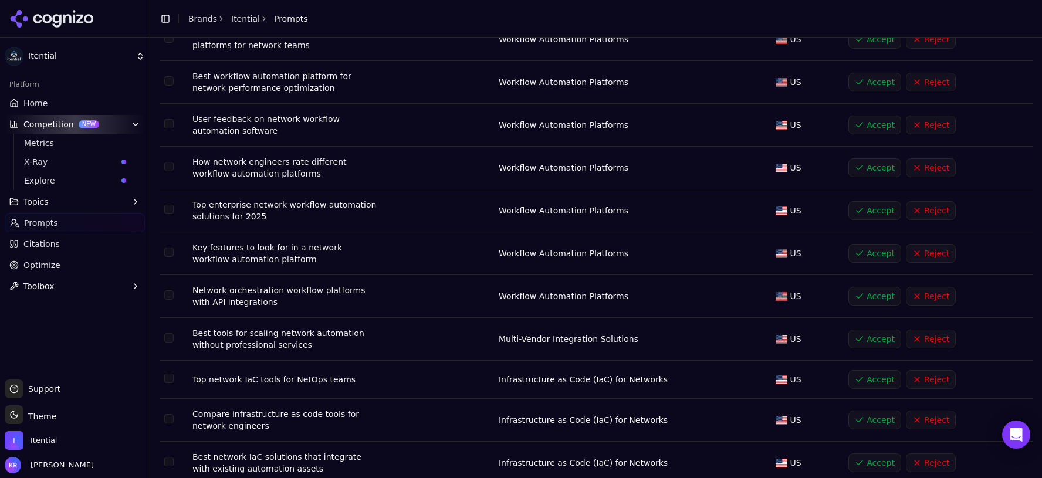
click at [860, 211] on button "Accept" at bounding box center [874, 210] width 53 height 19
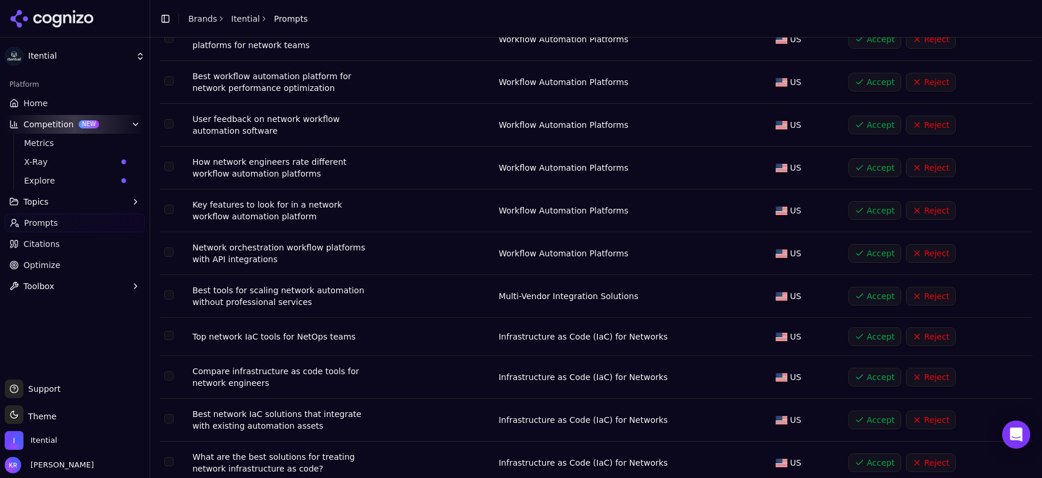
click at [864, 251] on button "Accept" at bounding box center [874, 253] width 53 height 19
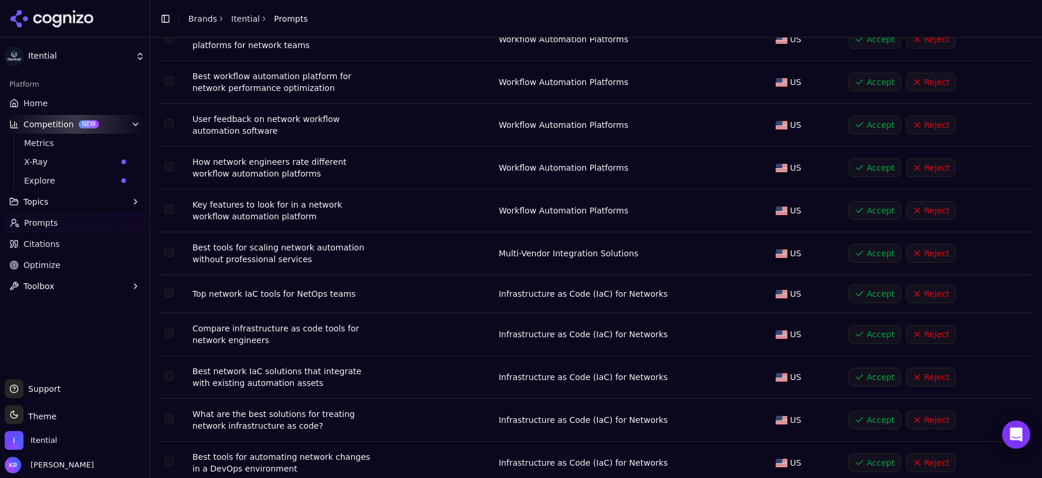
click at [869, 211] on button "Accept" at bounding box center [874, 210] width 53 height 19
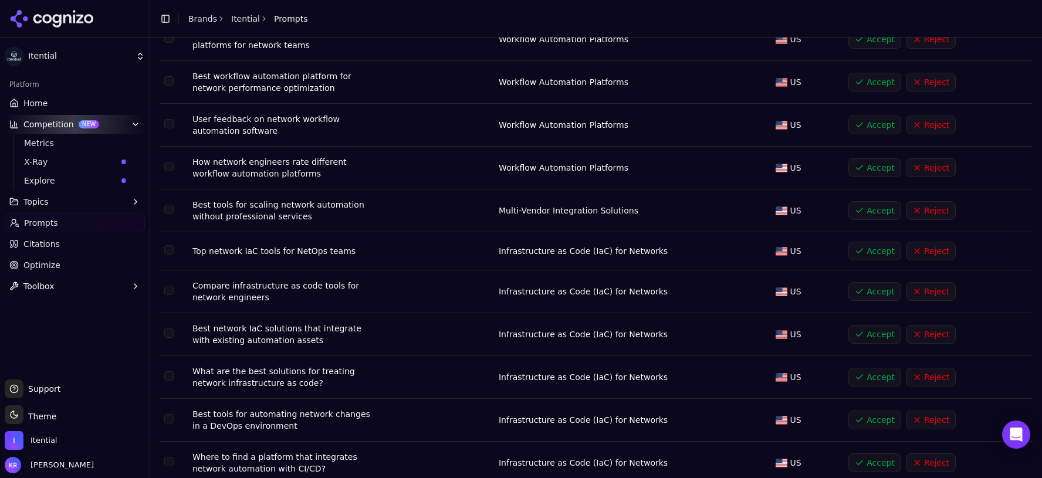
click at [869, 211] on button "Accept" at bounding box center [874, 210] width 53 height 19
click at [872, 205] on button "Accept" at bounding box center [874, 210] width 53 height 19
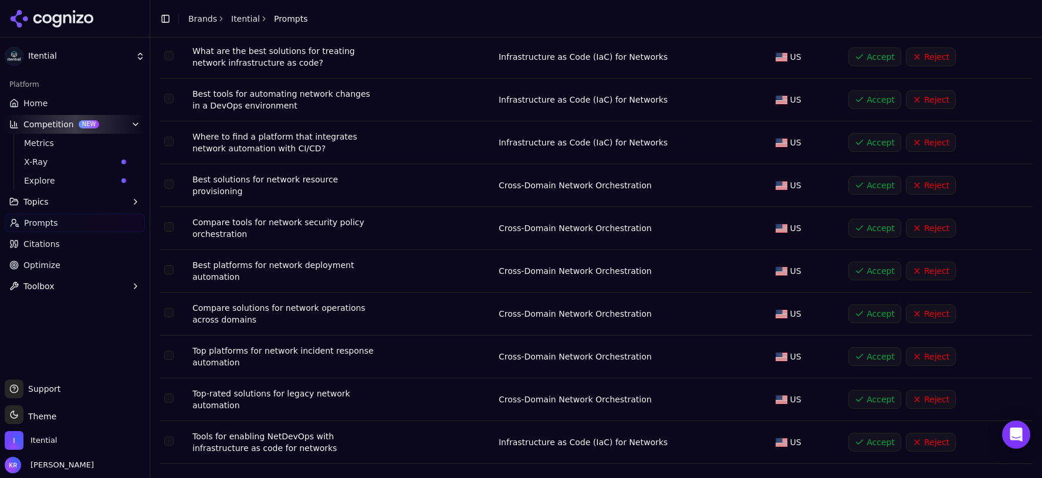
scroll to position [862, 0]
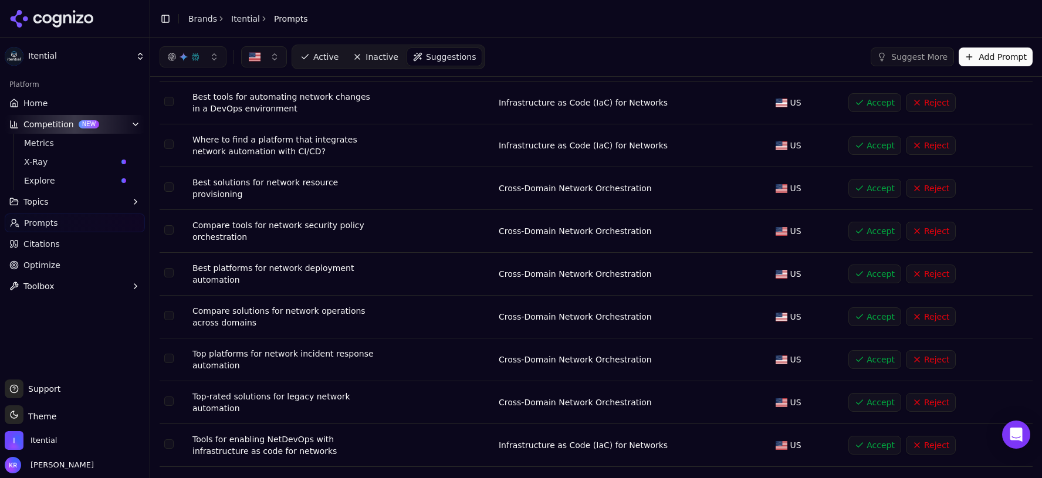
click at [867, 184] on button "Accept" at bounding box center [874, 188] width 53 height 19
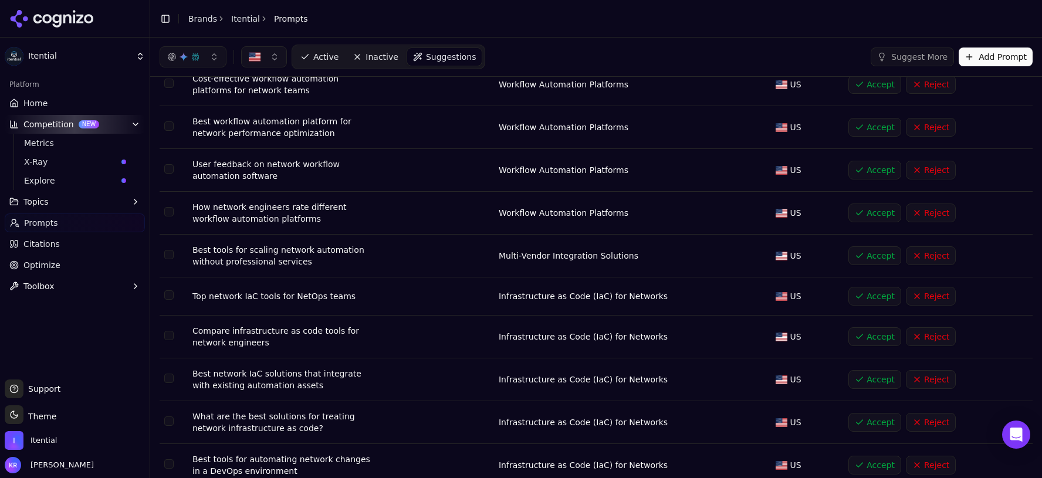
scroll to position [0, 0]
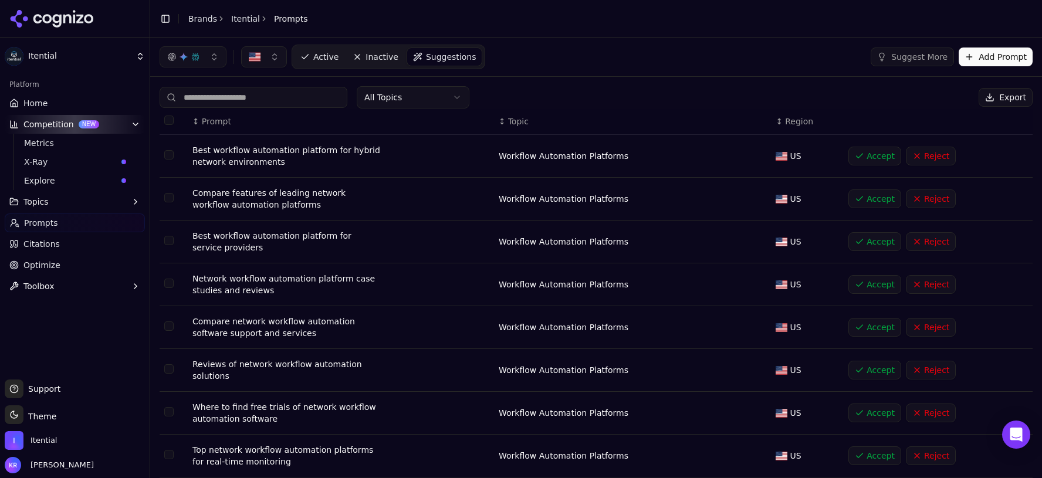
click at [313, 56] on span "Active" at bounding box center [325, 57] width 25 height 12
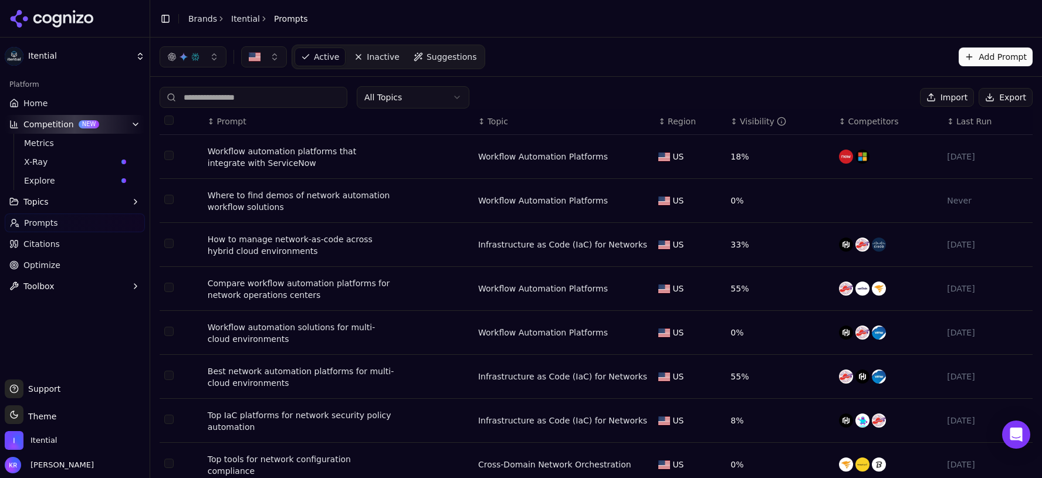
click at [313, 55] on link "Active" at bounding box center [320, 57] width 51 height 19
click at [42, 176] on span "Explore" at bounding box center [70, 181] width 93 height 12
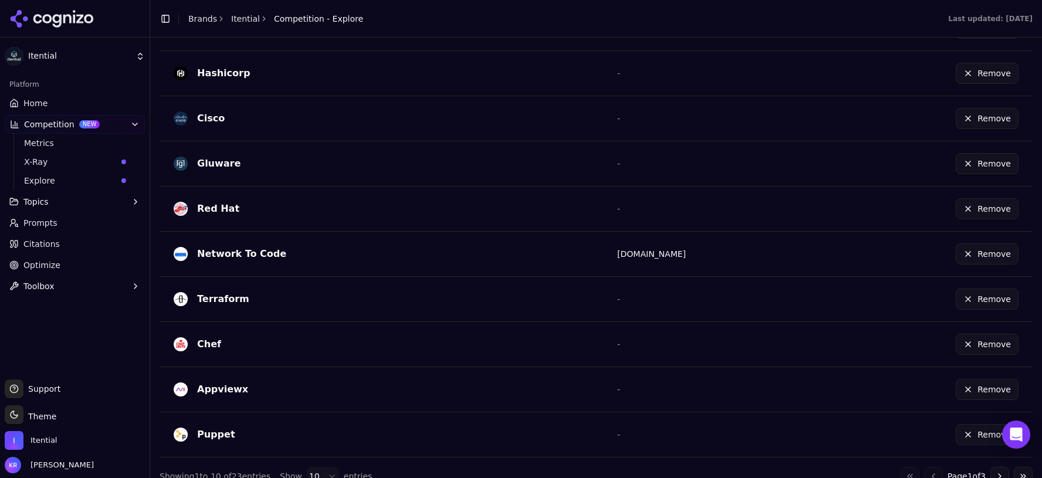
scroll to position [408, 0]
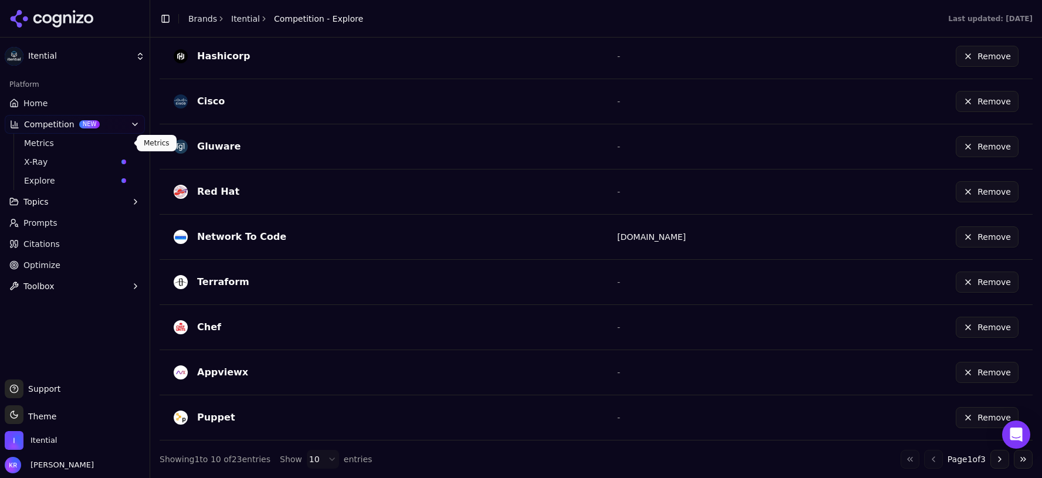
click at [57, 145] on span "Metrics" at bounding box center [75, 143] width 102 height 12
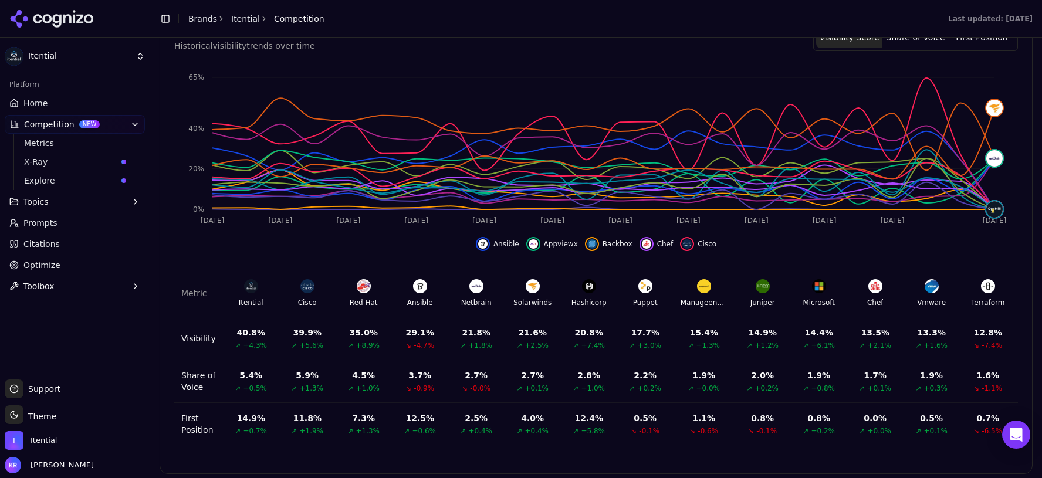
scroll to position [387, 0]
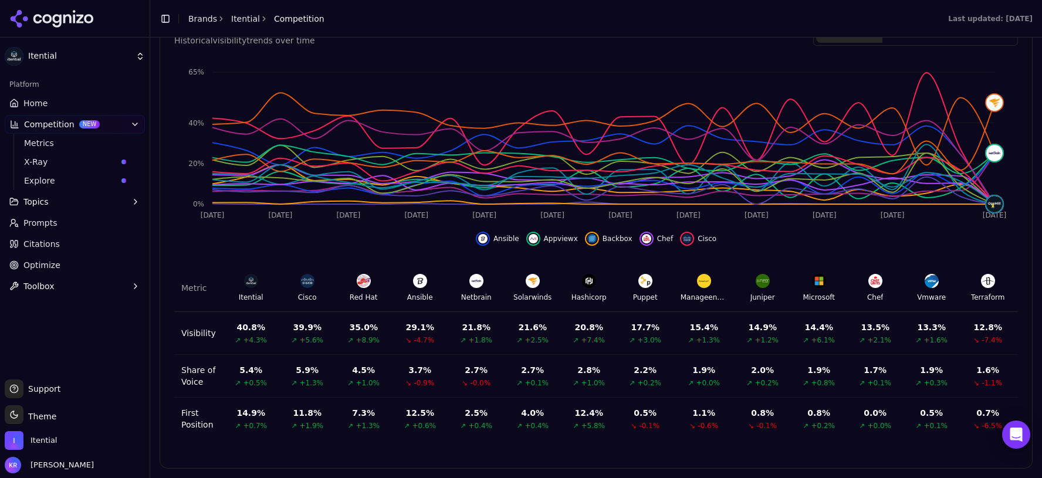
click at [52, 199] on button "Topics" at bounding box center [75, 201] width 140 height 19
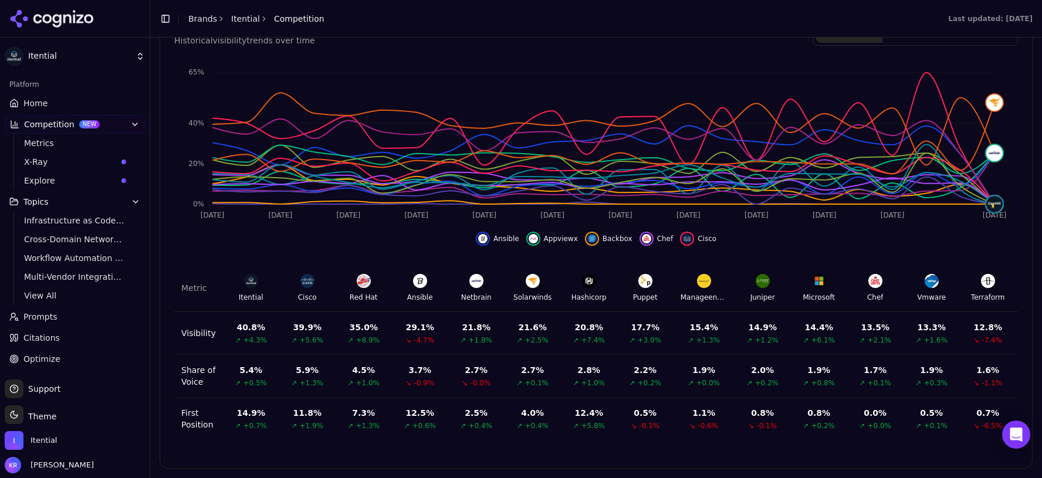
click at [43, 293] on span "View All" at bounding box center [75, 296] width 102 height 12
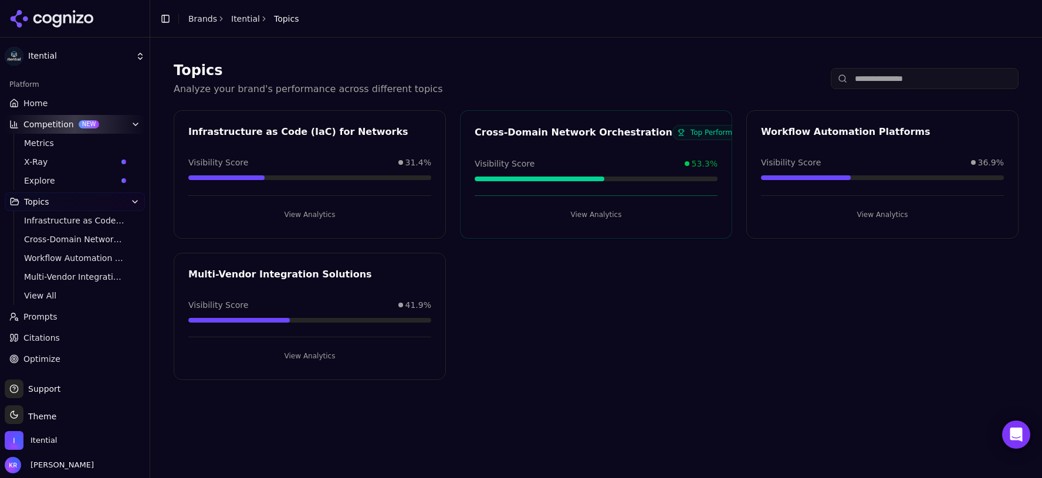
click at [593, 214] on button "View Analytics" at bounding box center [596, 214] width 243 height 19
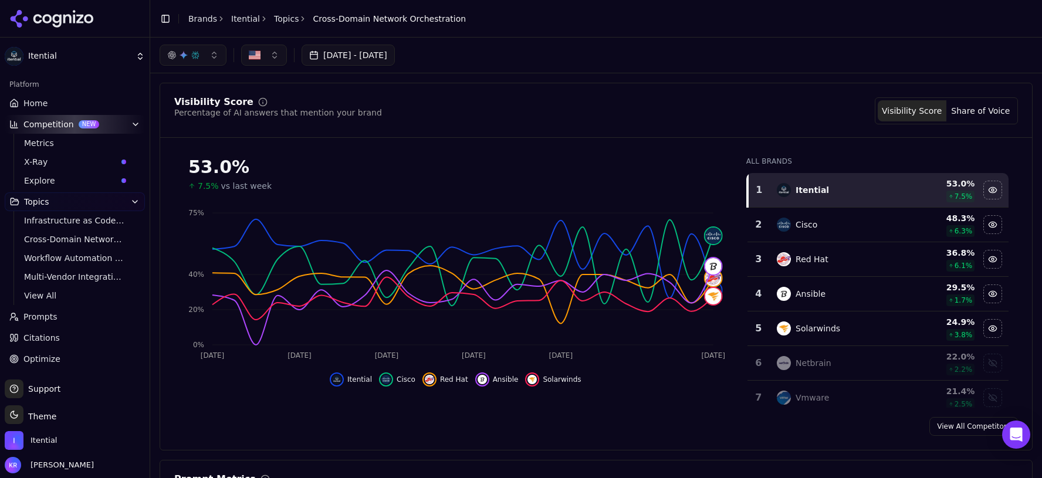
click at [49, 363] on span "Optimize" at bounding box center [41, 359] width 37 height 12
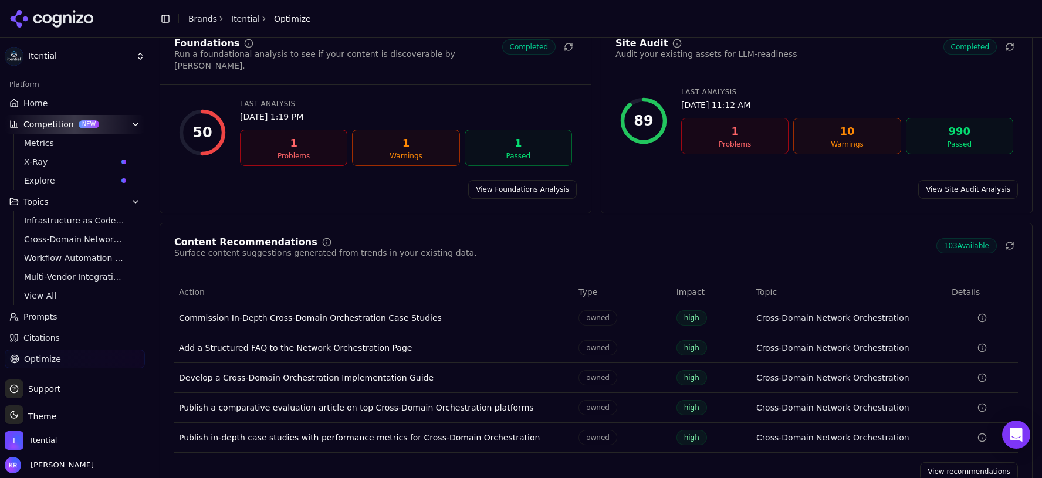
scroll to position [56, 0]
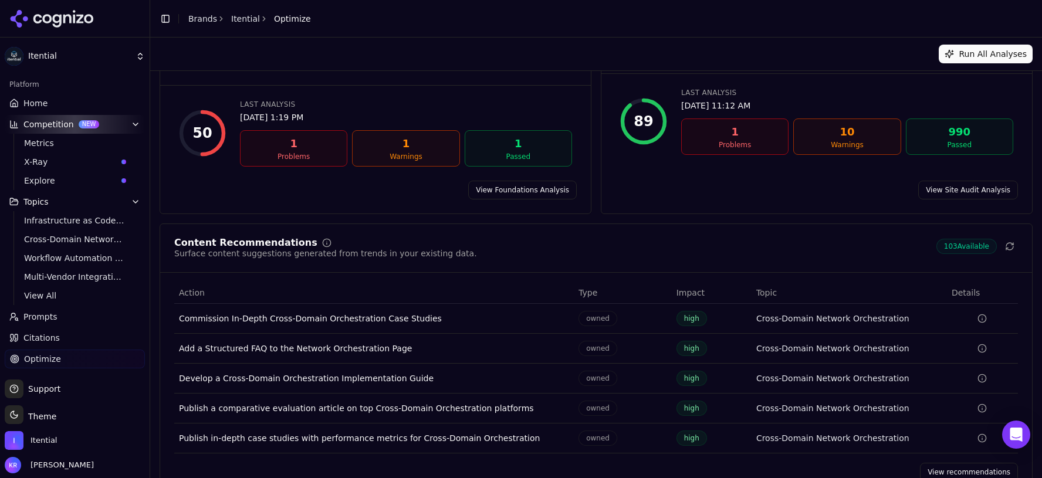
drag, startPoint x: 471, startPoint y: 347, endPoint x: 379, endPoint y: 336, distance: 92.8
click at [468, 347] on td "Add a Structured FAQ to the Network Orchestration Page" at bounding box center [374, 349] width 400 height 30
click at [374, 343] on div "Add a Structured FAQ to the Network Orchestration Page" at bounding box center [374, 349] width 390 height 12
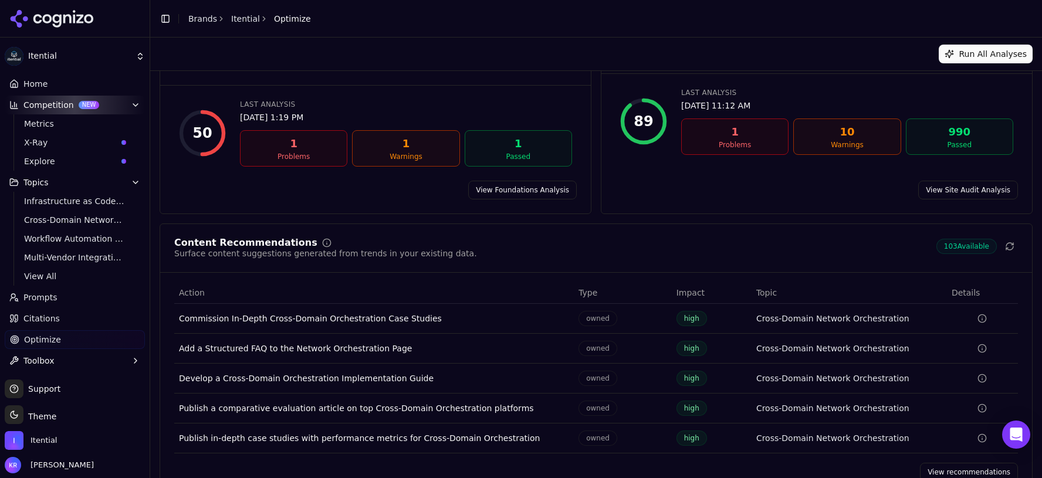
click at [58, 359] on button "Toolbox" at bounding box center [75, 360] width 140 height 19
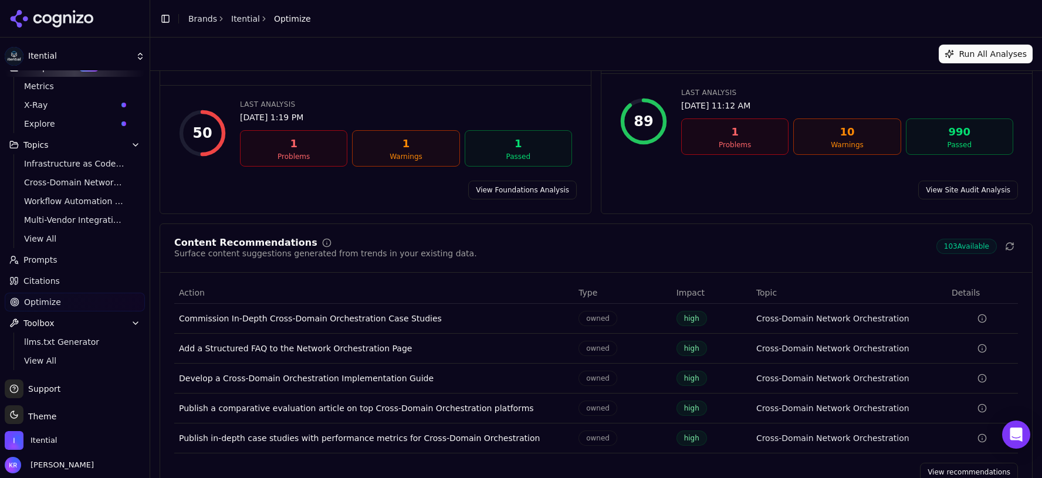
scroll to position [0, 0]
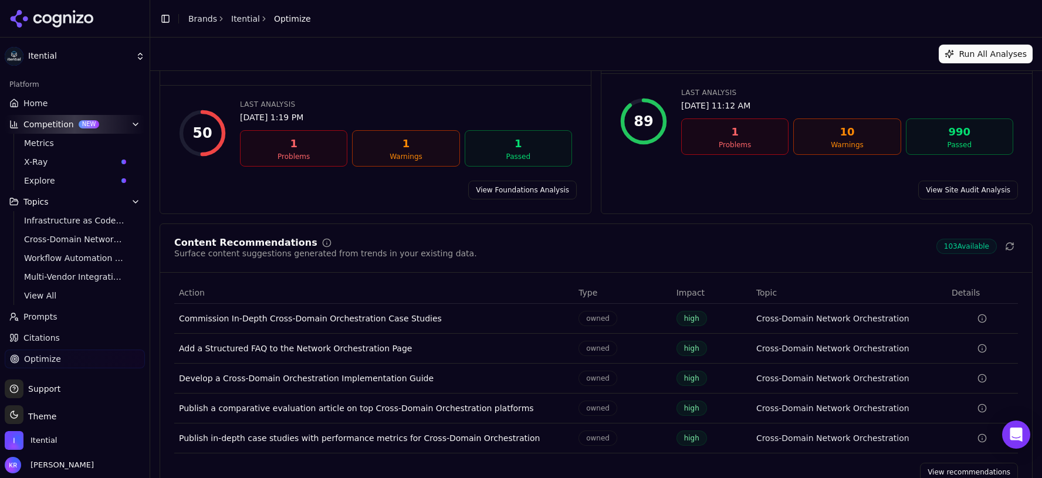
click at [59, 160] on span "X-Ray" at bounding box center [70, 162] width 93 height 12
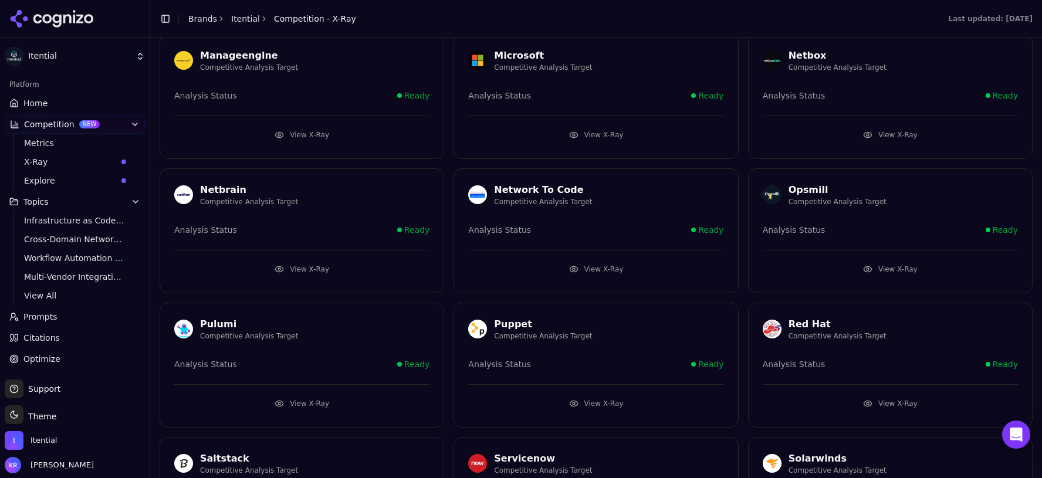
scroll to position [458, 0]
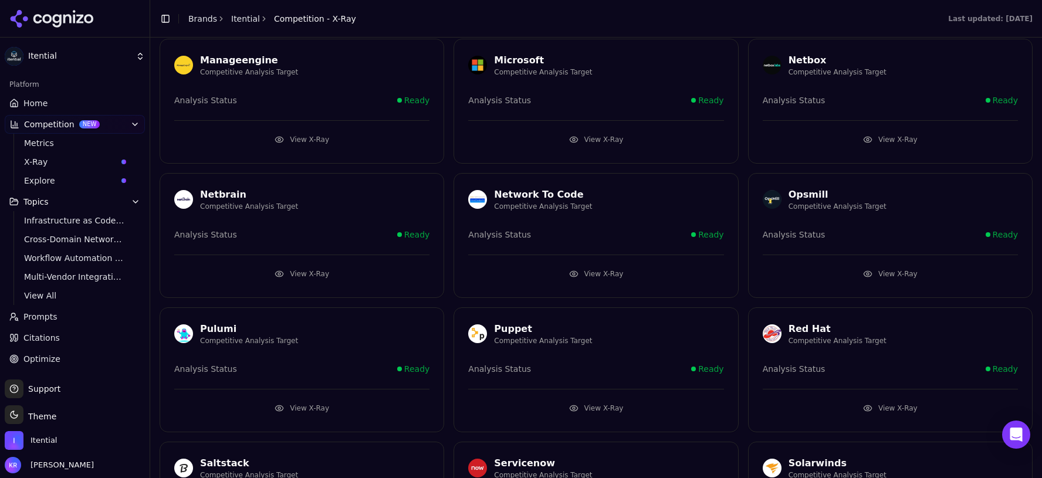
click at [620, 241] on div "Network To Code Competitive Analysis Target Analysis Status Ready View X-Ray" at bounding box center [596, 235] width 285 height 125
click at [591, 269] on button "View X-Ray" at bounding box center [595, 274] width 255 height 19
